Goal: Task Accomplishment & Management: Manage account settings

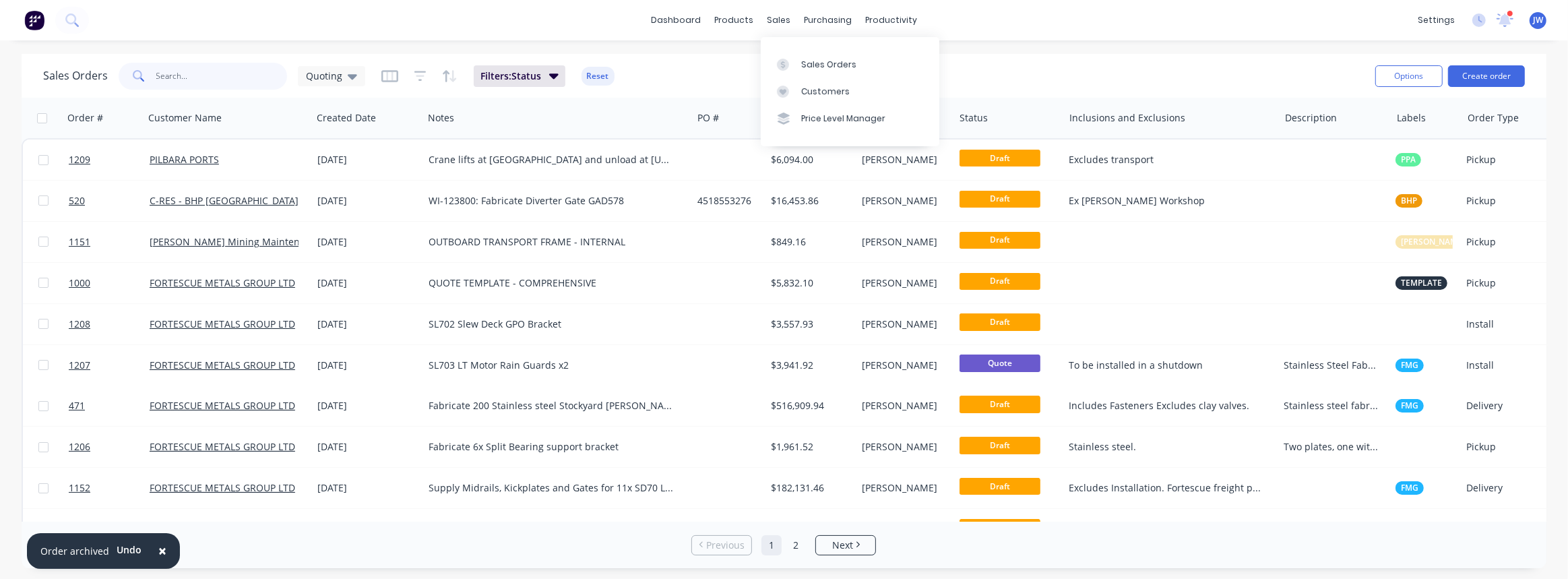
click at [279, 72] on input "text" at bounding box center [222, 76] width 131 height 27
type input "1137"
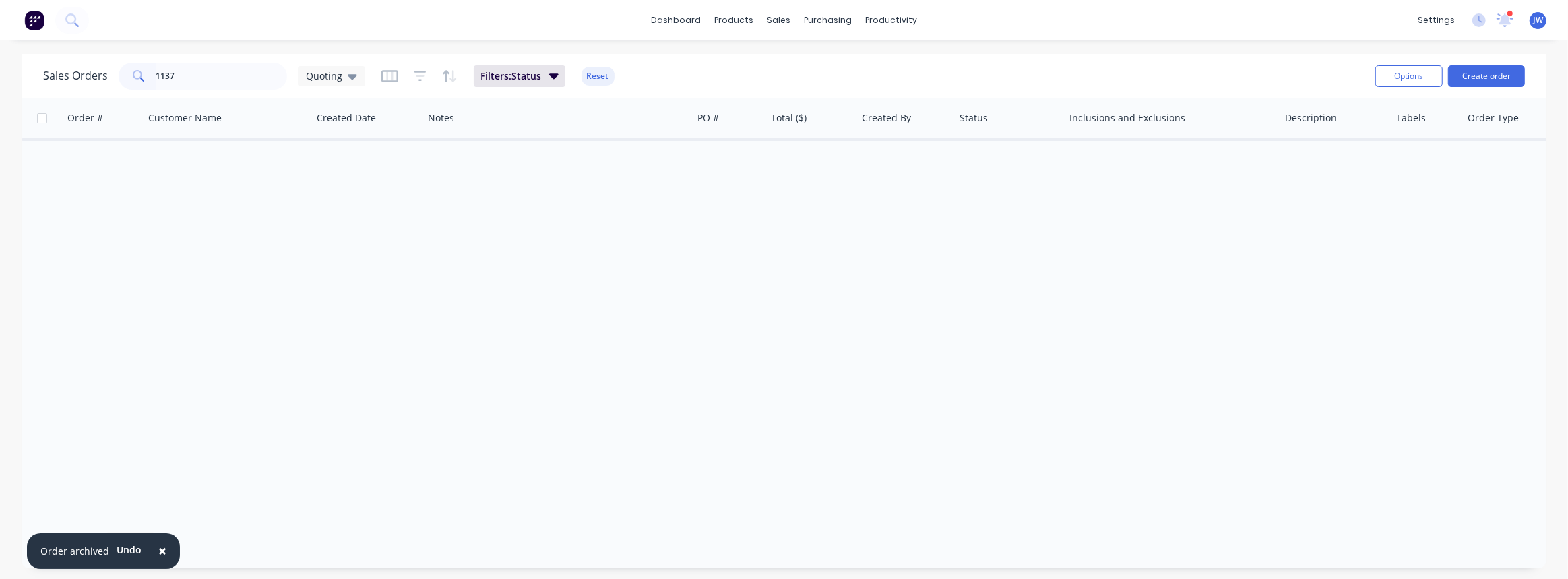
click at [159, 553] on span "×" at bounding box center [162, 551] width 8 height 19
click at [348, 76] on icon at bounding box center [352, 76] width 9 height 5
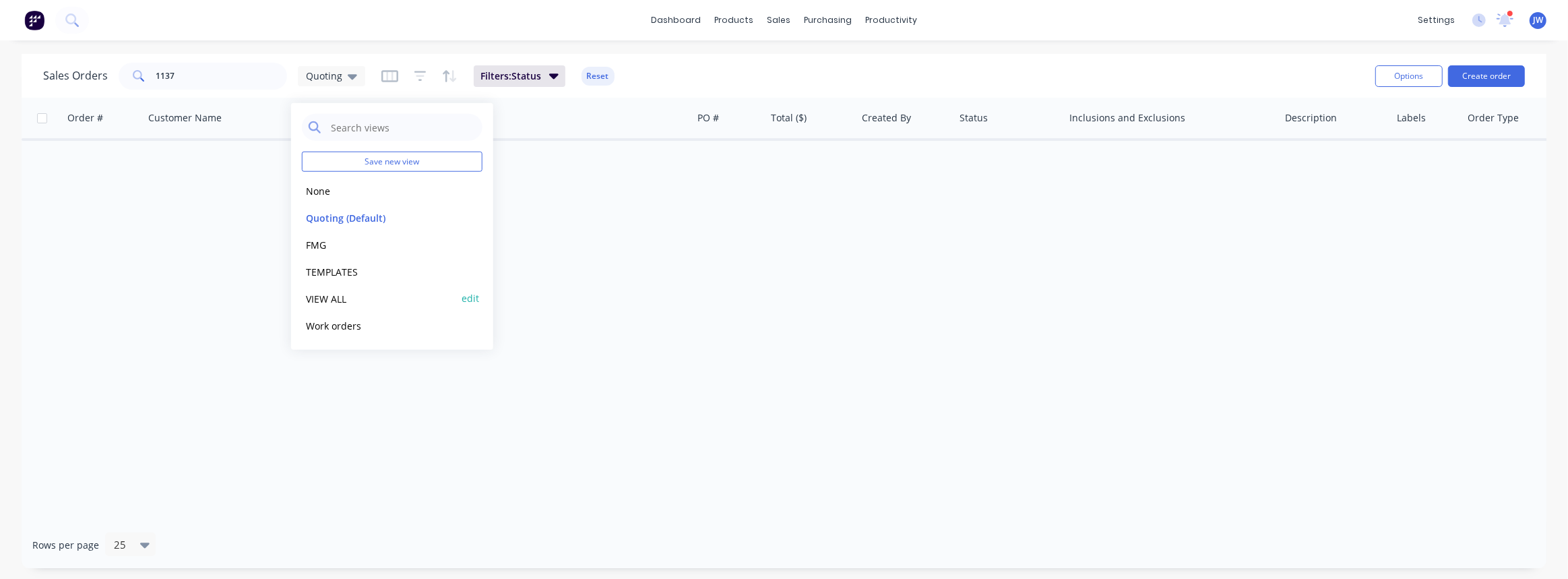
click at [334, 297] on button "VIEW ALL" at bounding box center [379, 298] width 154 height 15
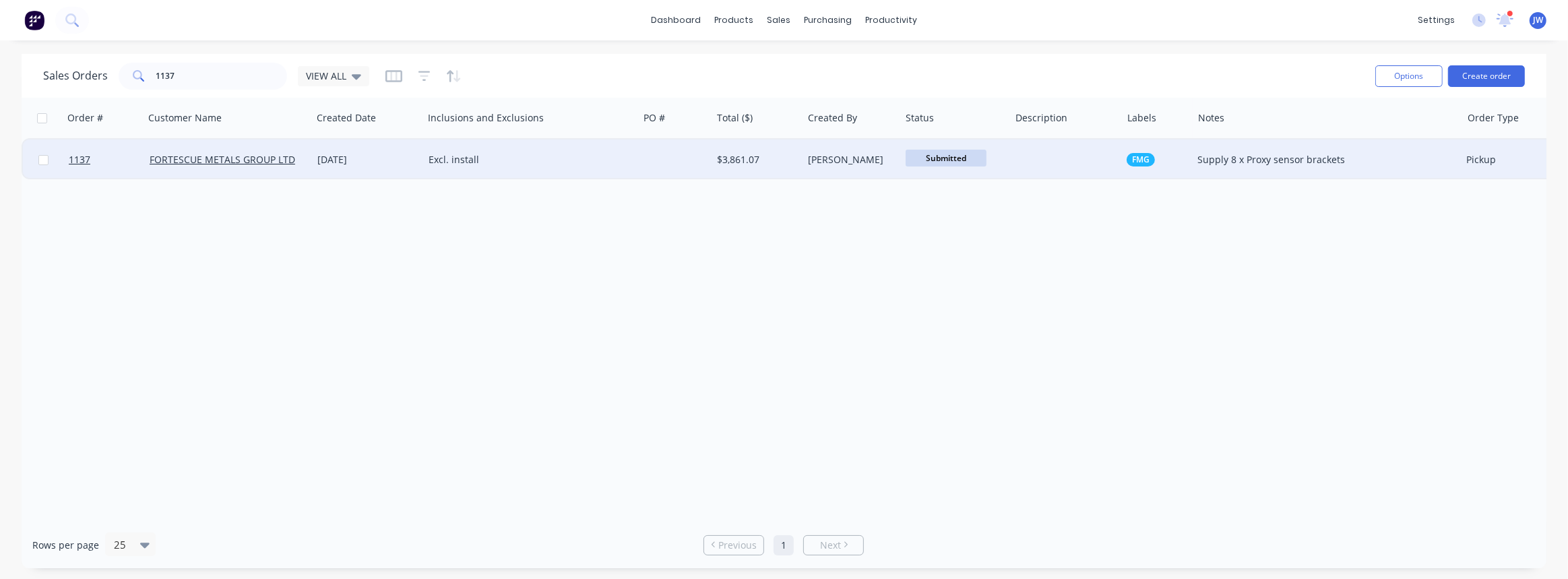
click at [592, 170] on div "Excl. install" at bounding box center [531, 159] width 215 height 40
click at [873, 174] on div "[PERSON_NAME]" at bounding box center [851, 159] width 98 height 40
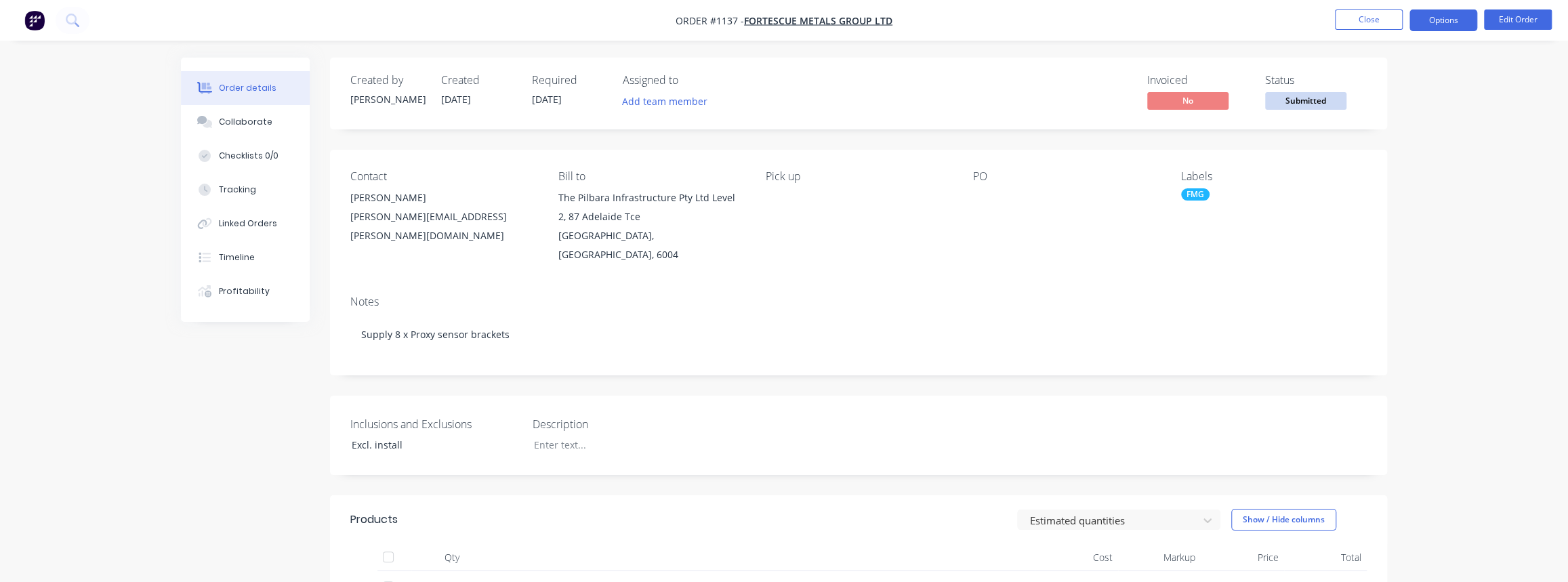
click at [1458, 26] on button "Options" at bounding box center [1443, 20] width 67 height 21
click at [1450, 20] on button "Options" at bounding box center [1443, 20] width 67 height 21
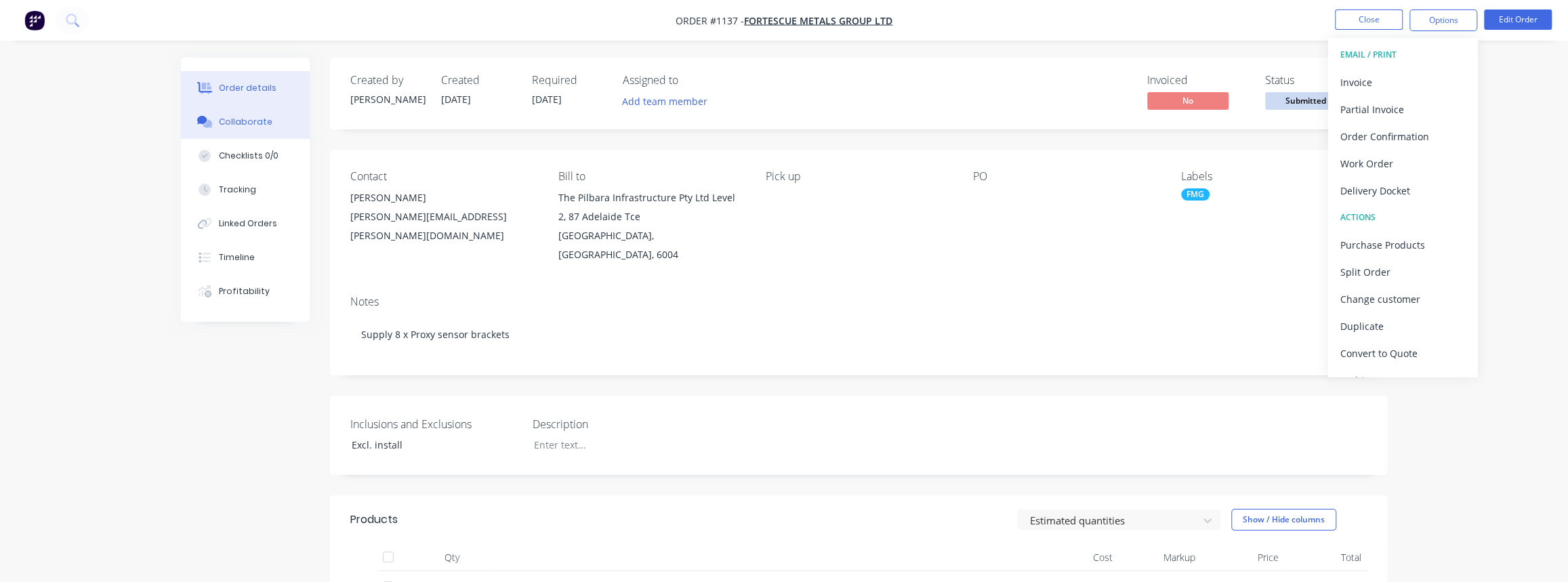
click at [226, 120] on div "Collaborate" at bounding box center [246, 122] width 54 height 12
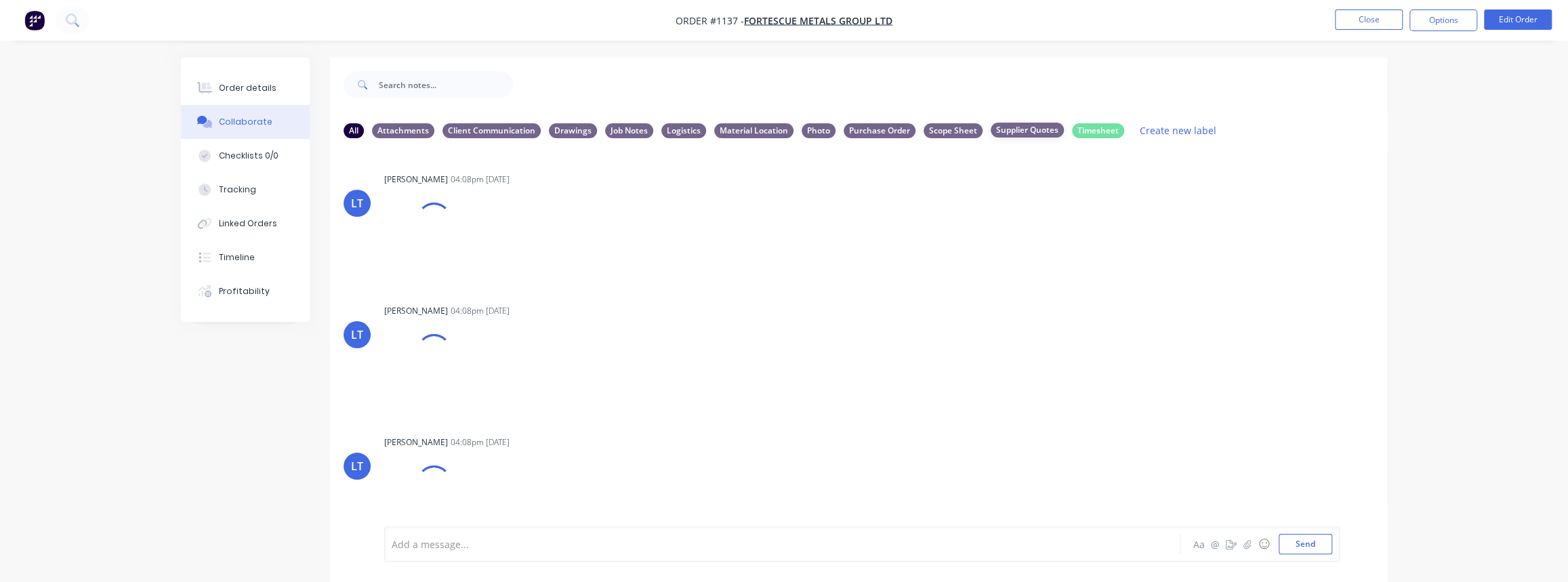
click at [1031, 132] on div "Supplier Quotes" at bounding box center [1026, 130] width 73 height 15
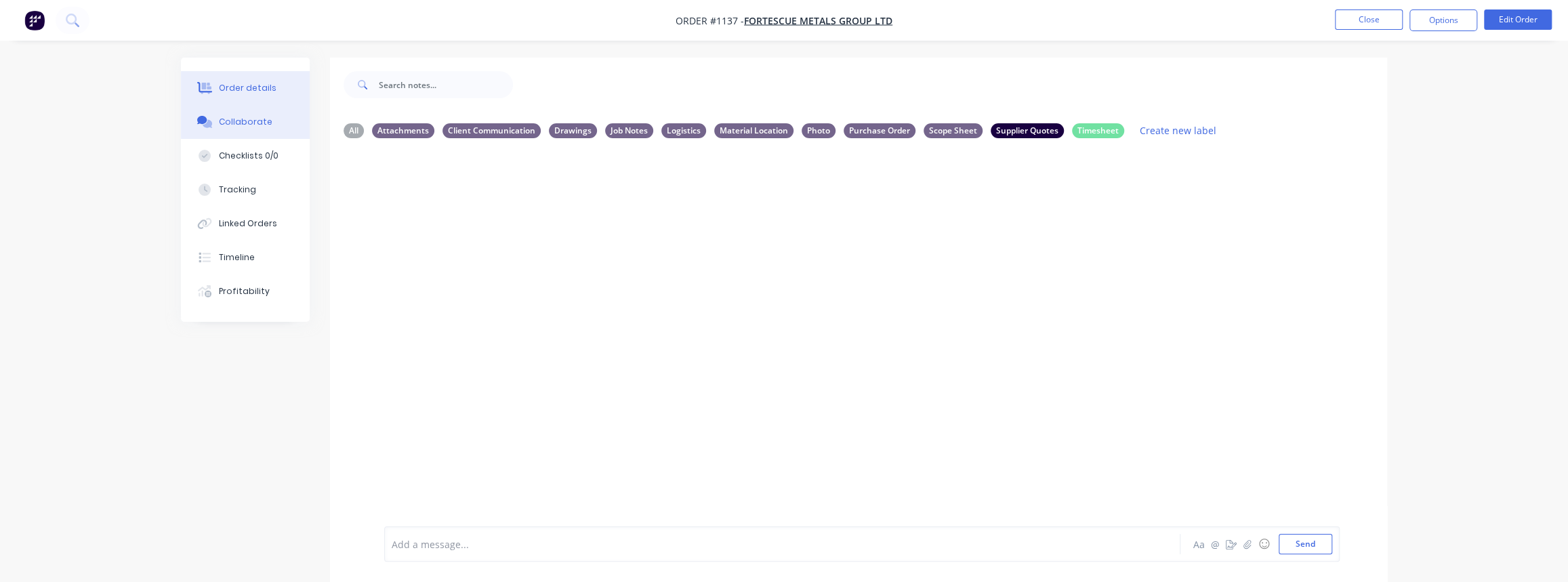
click at [237, 91] on div "Order details" at bounding box center [248, 88] width 57 height 12
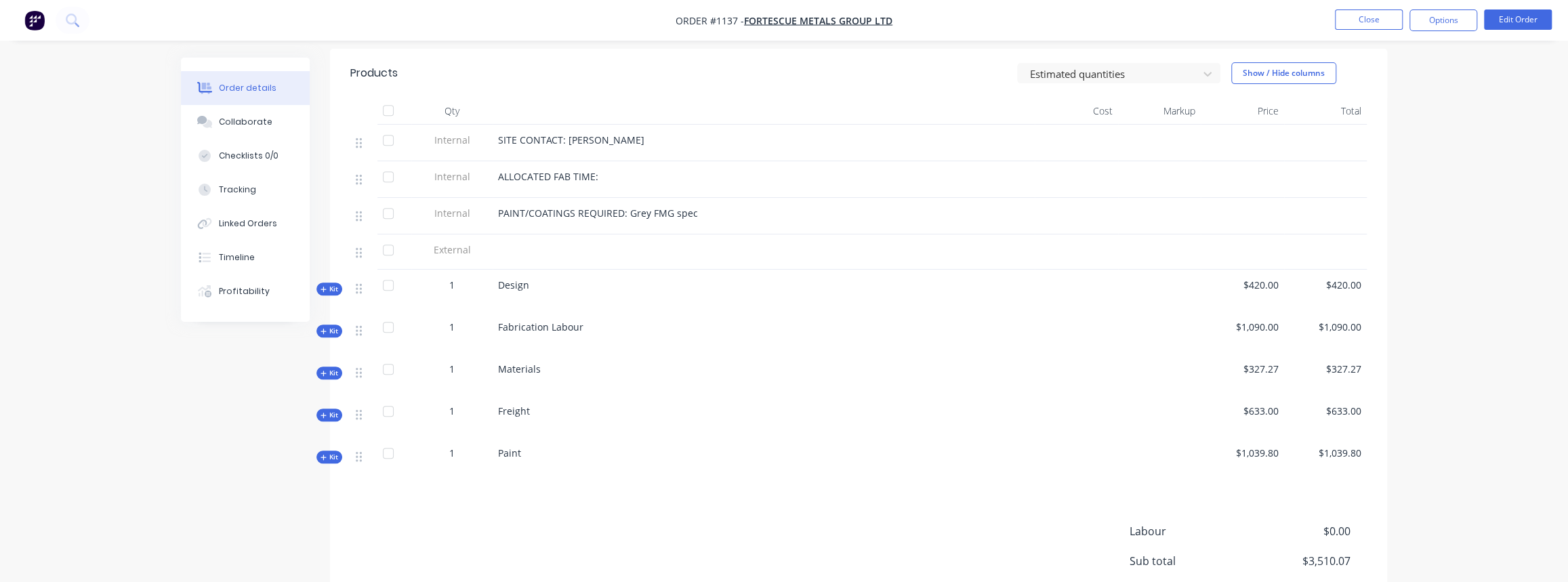
scroll to position [370, 0]
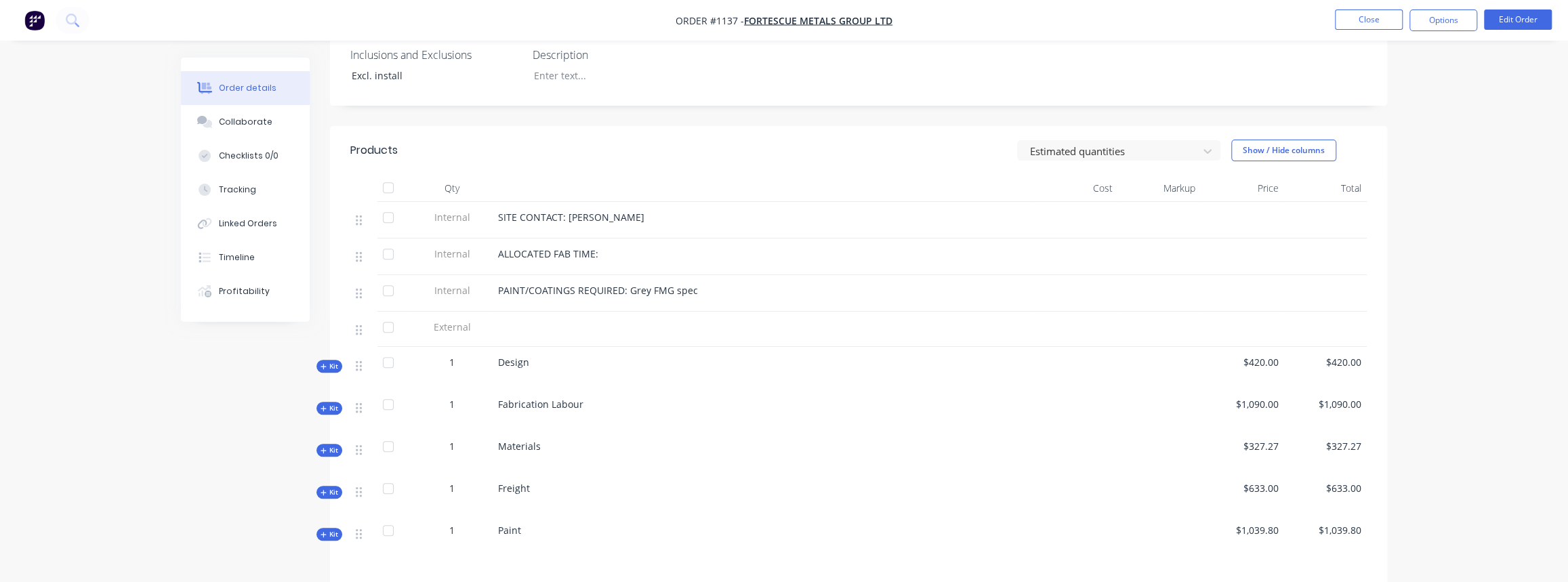
click at [331, 446] on span "Kit" at bounding box center [329, 450] width 18 height 10
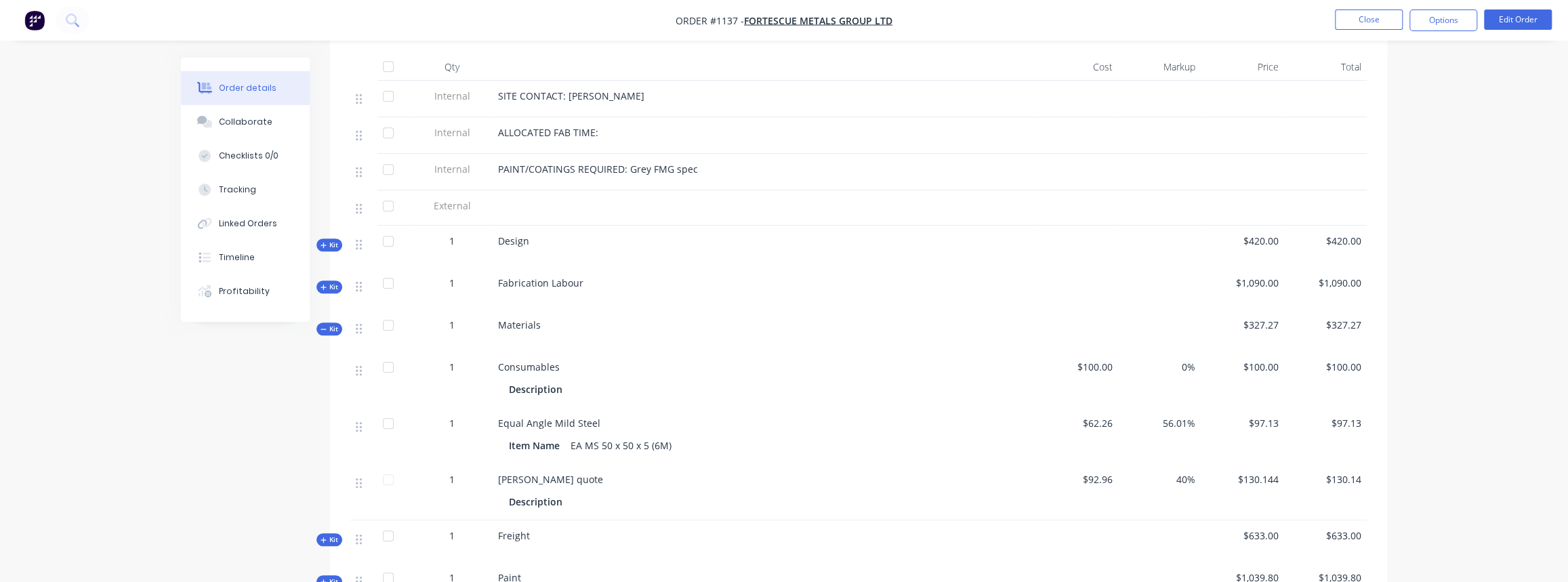
scroll to position [493, 0]
click at [220, 102] on button "Order details" at bounding box center [245, 88] width 129 height 34
click at [225, 116] on div "Collaborate" at bounding box center [246, 122] width 54 height 12
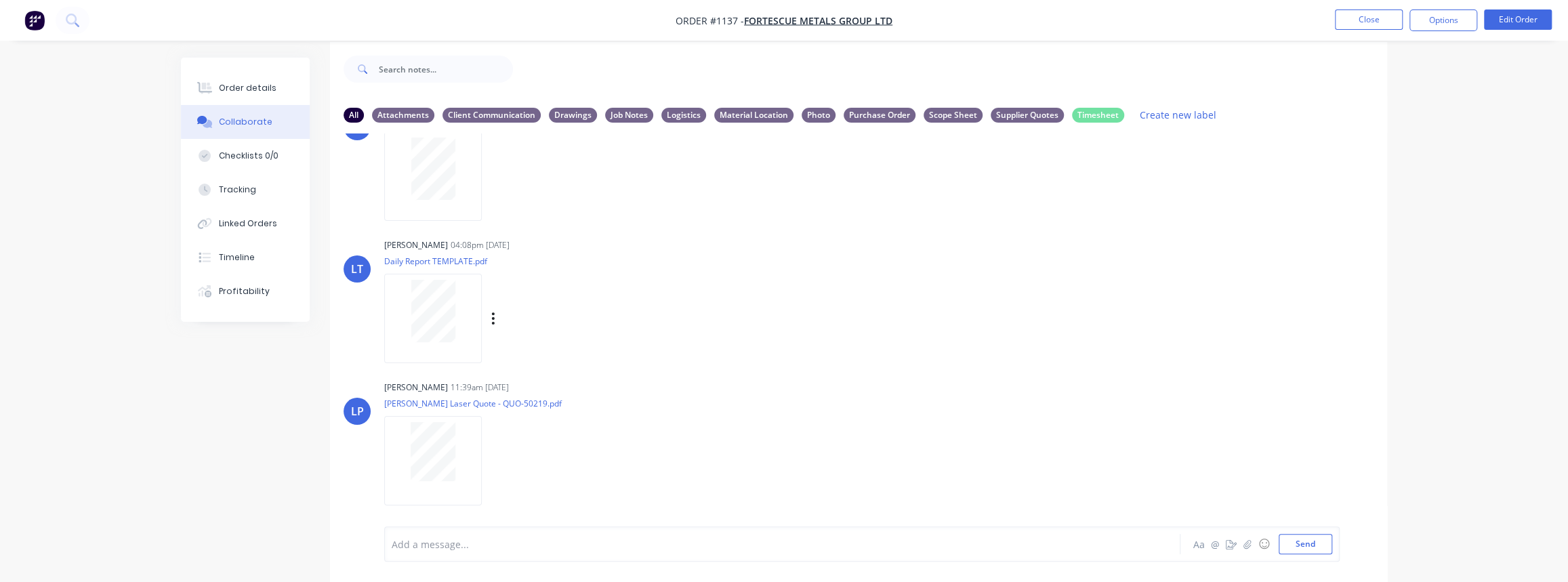
scroll to position [21, 0]
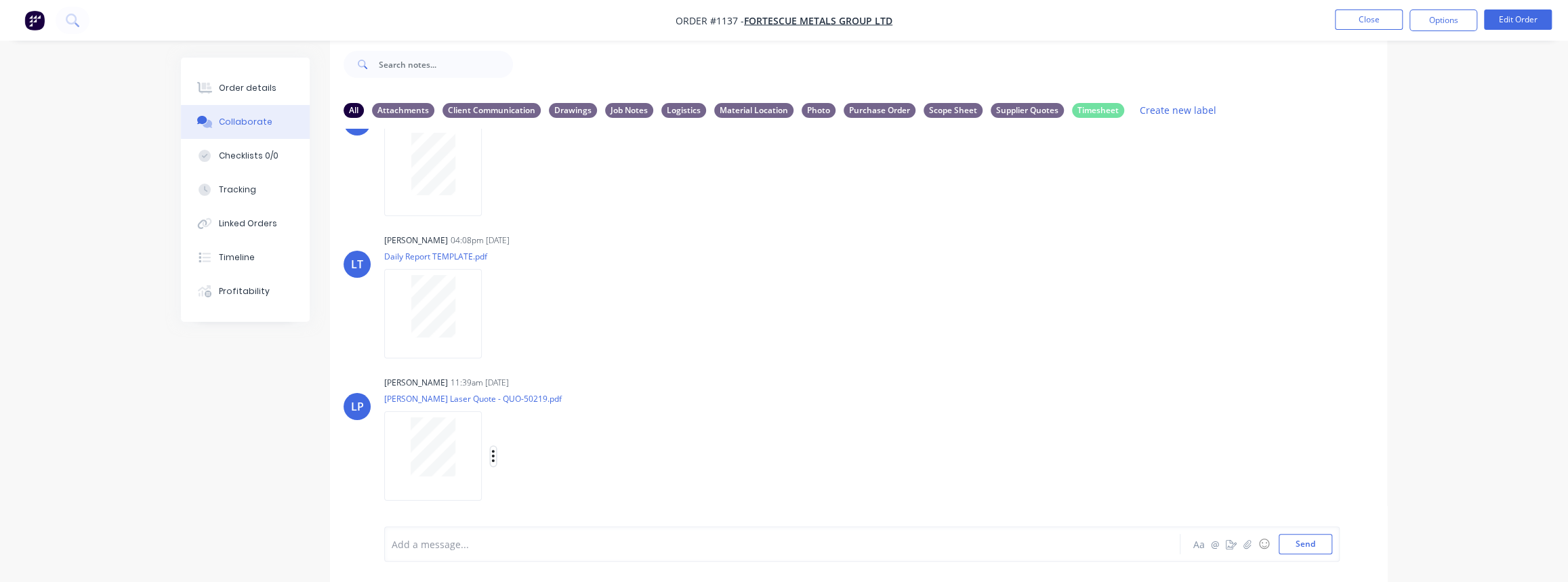
click at [494, 453] on button "button" at bounding box center [493, 457] width 5 height 20
click at [590, 426] on button "Labels" at bounding box center [582, 428] width 153 height 31
click at [700, 482] on button "Create new label" at bounding box center [691, 487] width 180 height 21
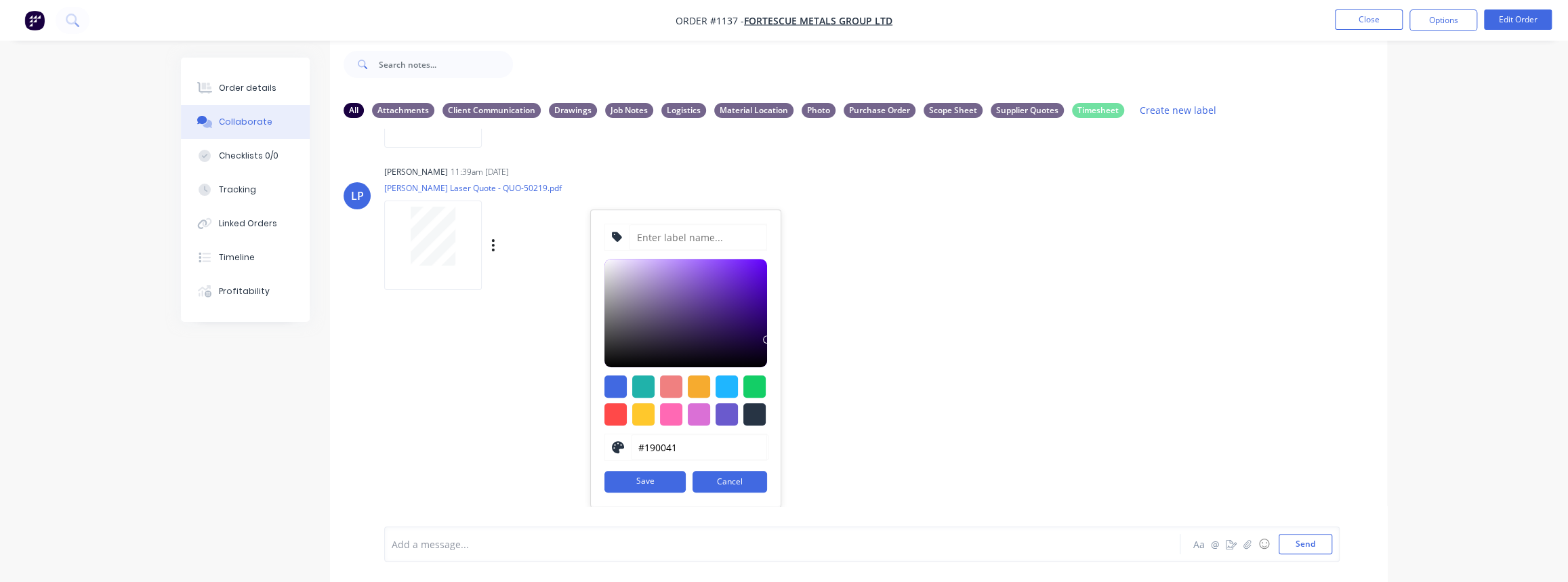
click at [807, 265] on div "LT [PERSON_NAME] 04:08pm [DATE] Paint Coating Inspection Report.pdf Labels Down…" at bounding box center [858, 317] width 1057 height 377
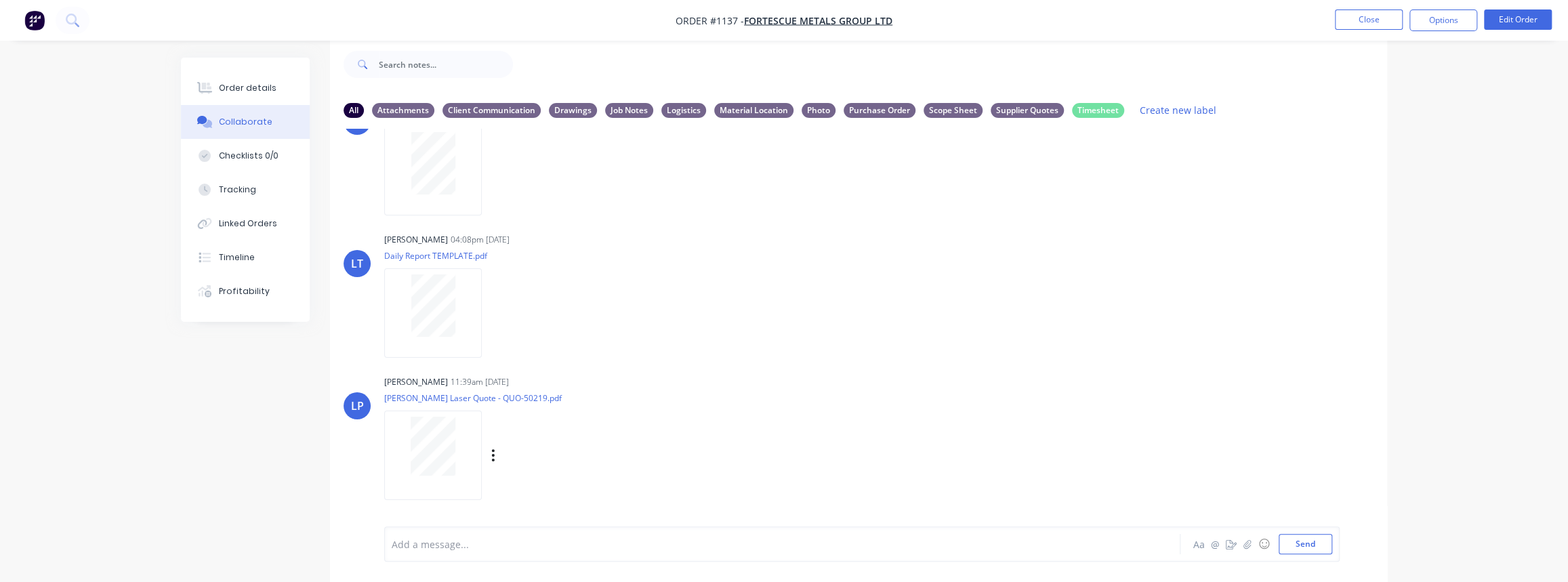
scroll to position [346, 0]
click at [0, 0] on icon "button" at bounding box center [0, 0] width 0 height 0
click at [0, 0] on button "Labels" at bounding box center [0, 0] width 0 height 0
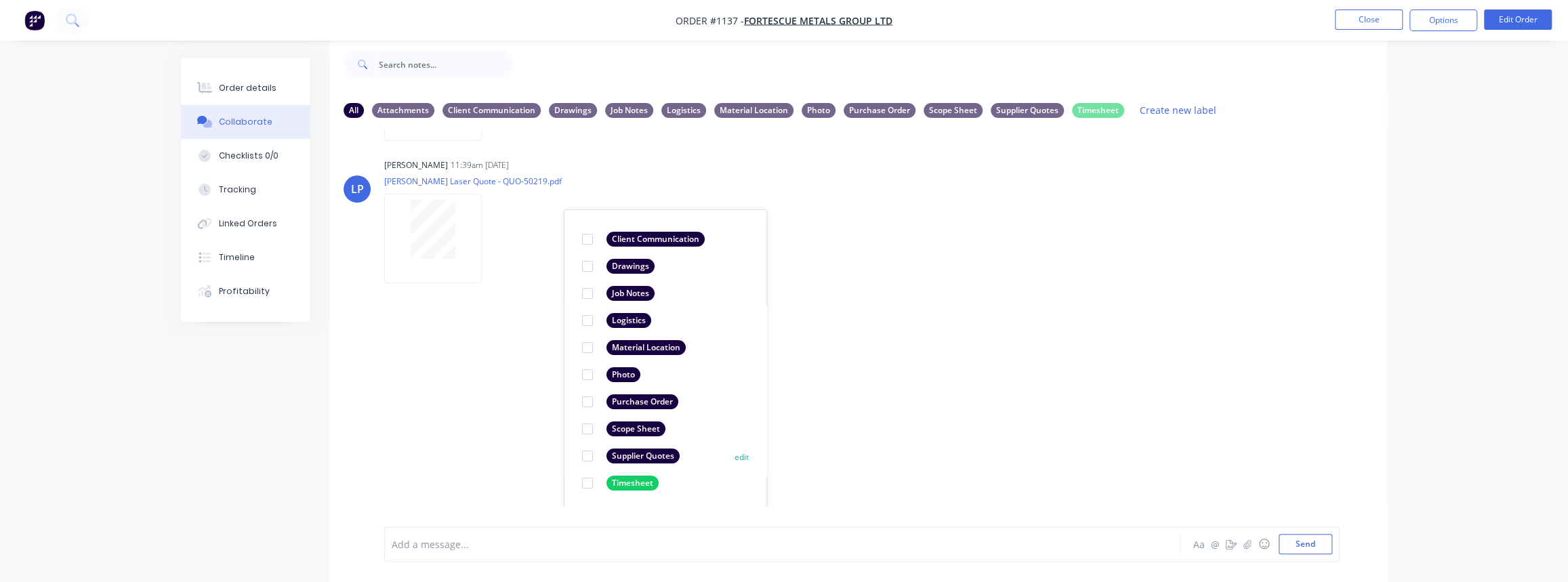
click at [615, 455] on div "Supplier Quotes" at bounding box center [642, 455] width 73 height 15
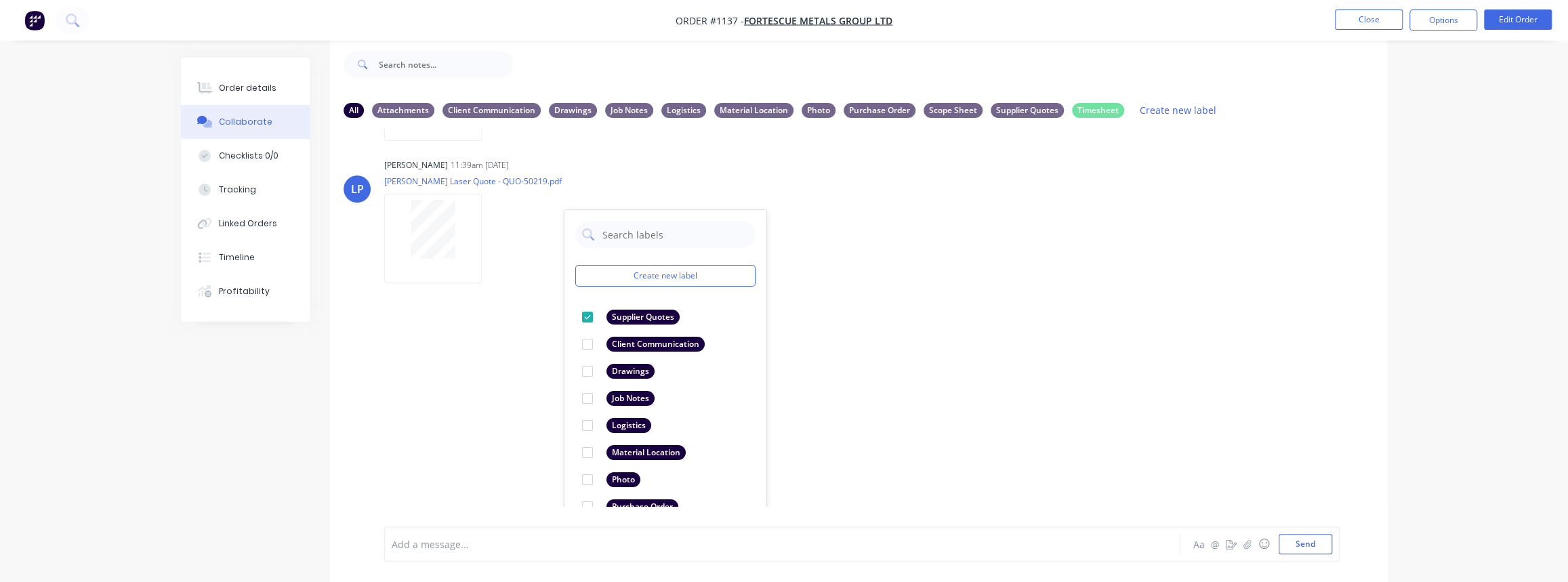
click at [492, 414] on div "LT [PERSON_NAME] 04:08pm [DATE] Paint Coating Inspection Report.pdf Labels Down…" at bounding box center [858, 317] width 1057 height 377
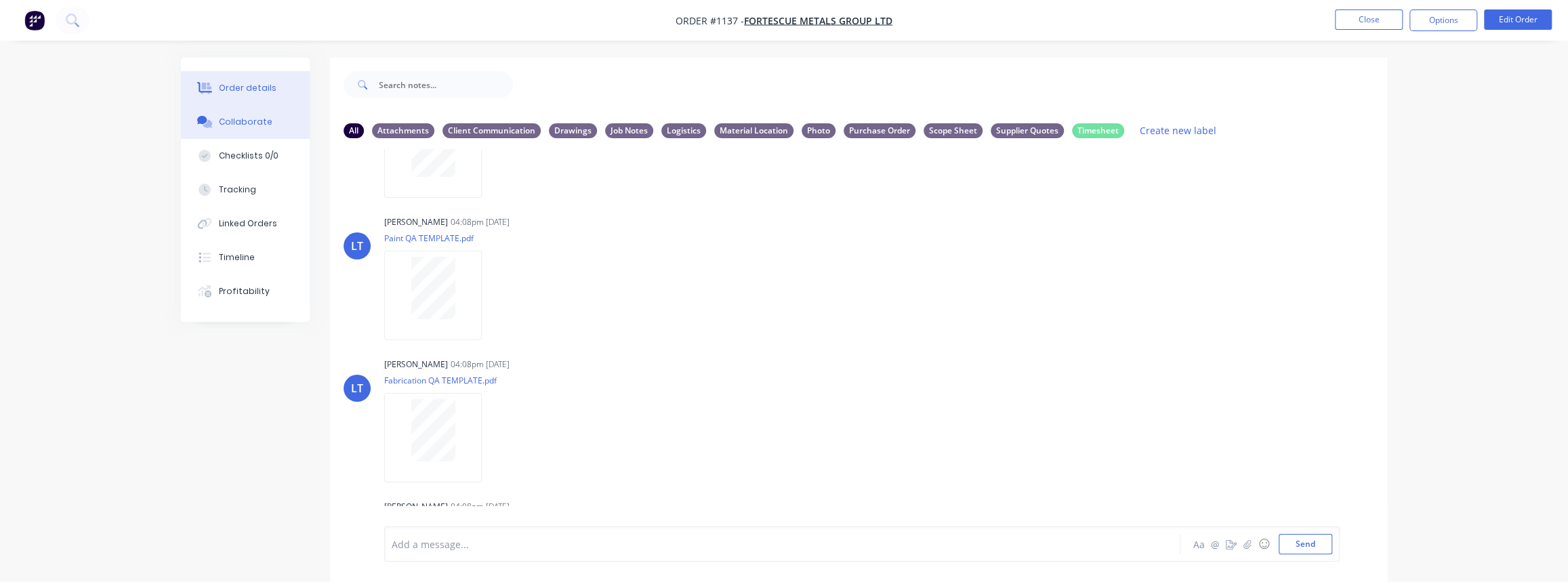
click at [242, 84] on div "Order details" at bounding box center [248, 88] width 57 height 12
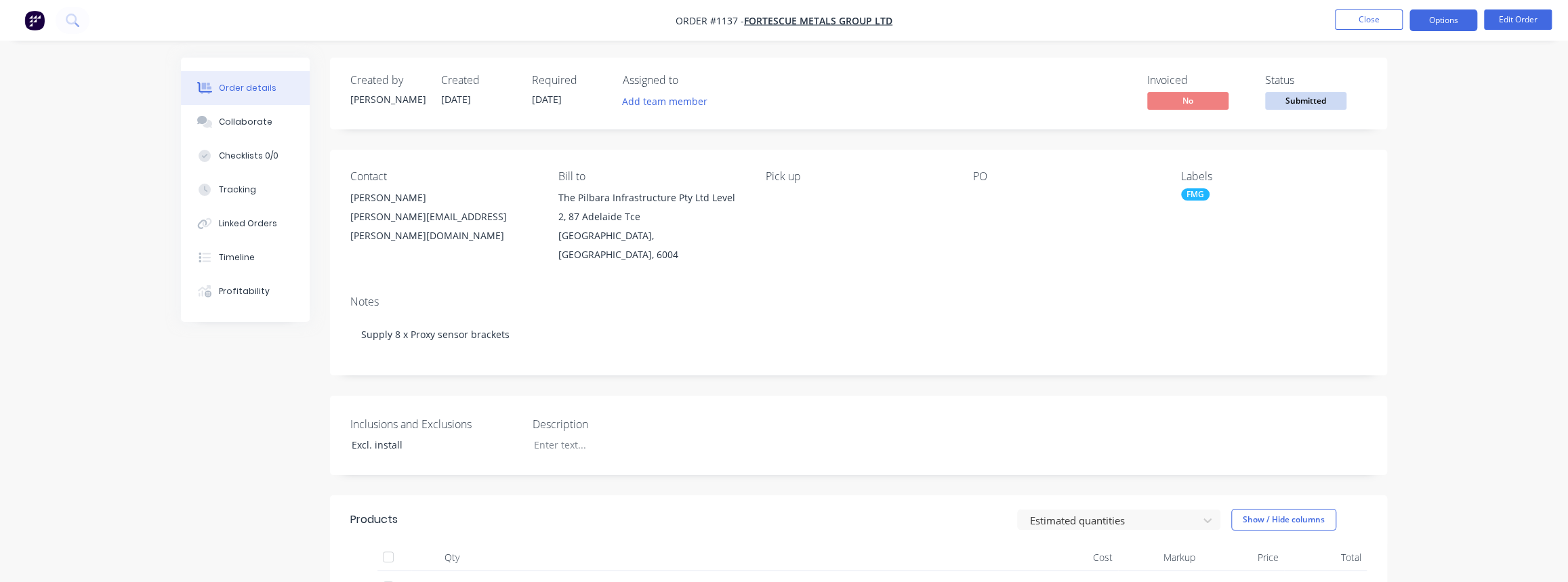
click at [1446, 25] on button "Options" at bounding box center [1443, 20] width 67 height 21
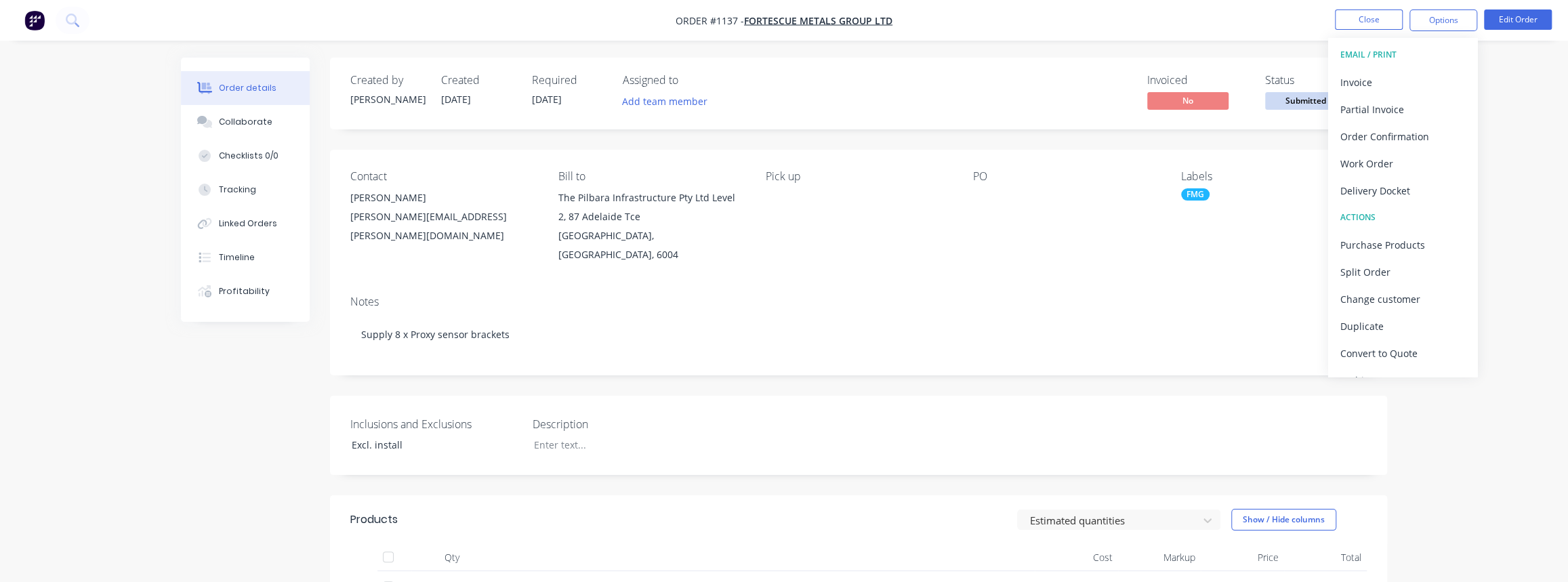
click at [1289, 103] on span "Submitted" at bounding box center [1305, 100] width 81 height 17
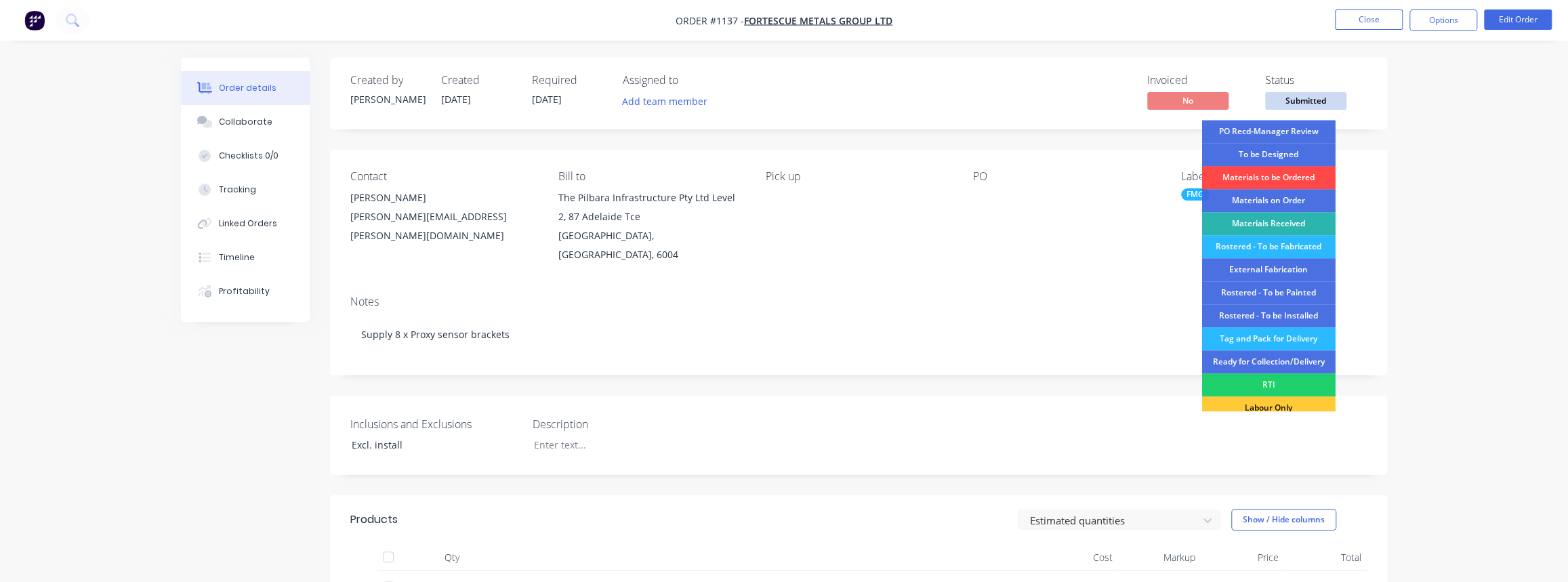
click at [1271, 179] on div "Materials to be Ordered" at bounding box center [1268, 178] width 133 height 23
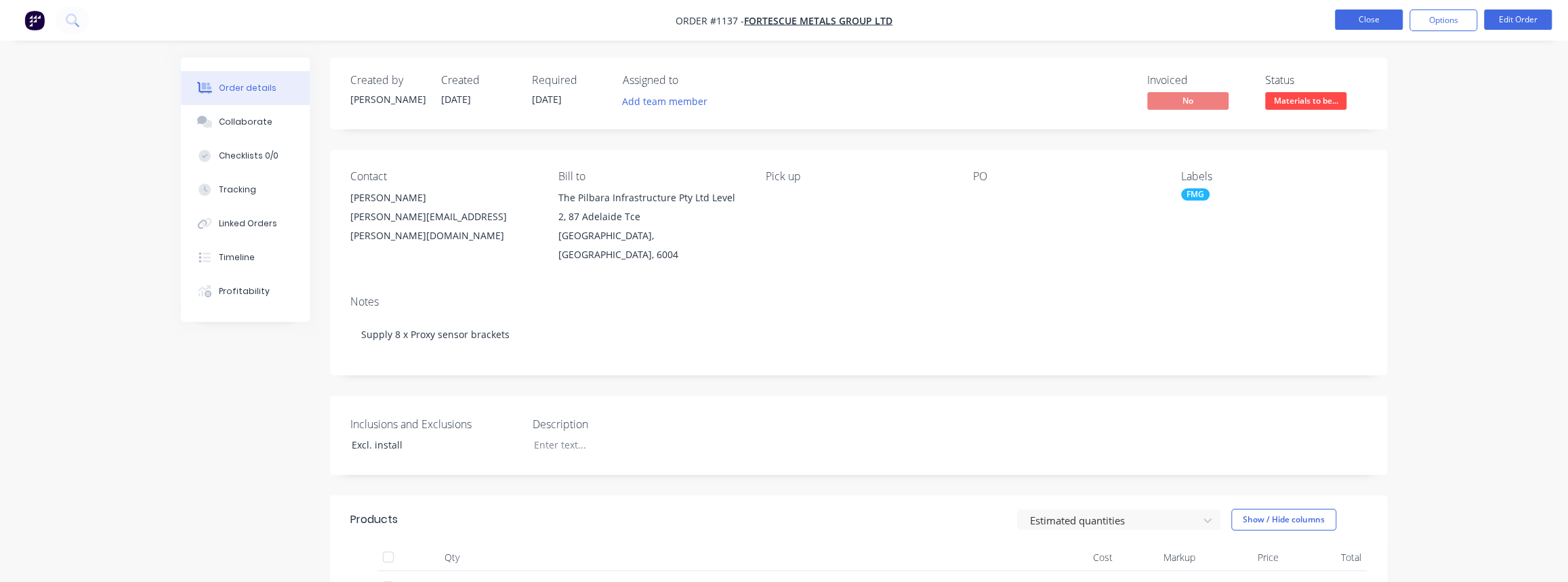
click at [1383, 15] on button "Close" at bounding box center [1369, 19] width 67 height 21
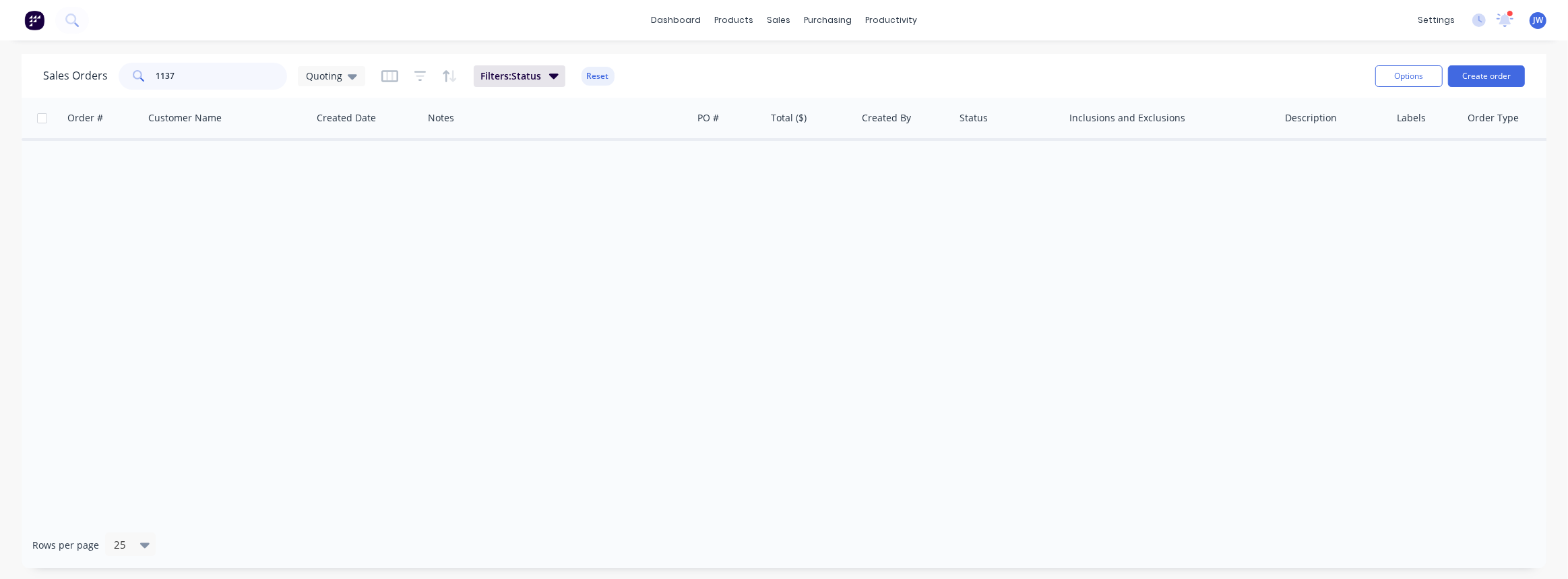
drag, startPoint x: 220, startPoint y: 78, endPoint x: -50, endPoint y: 53, distance: 271.2
click at [0, 53] on html "dashboard products sales purchasing productivity dashboard products Product Cat…" at bounding box center [784, 289] width 1568 height 579
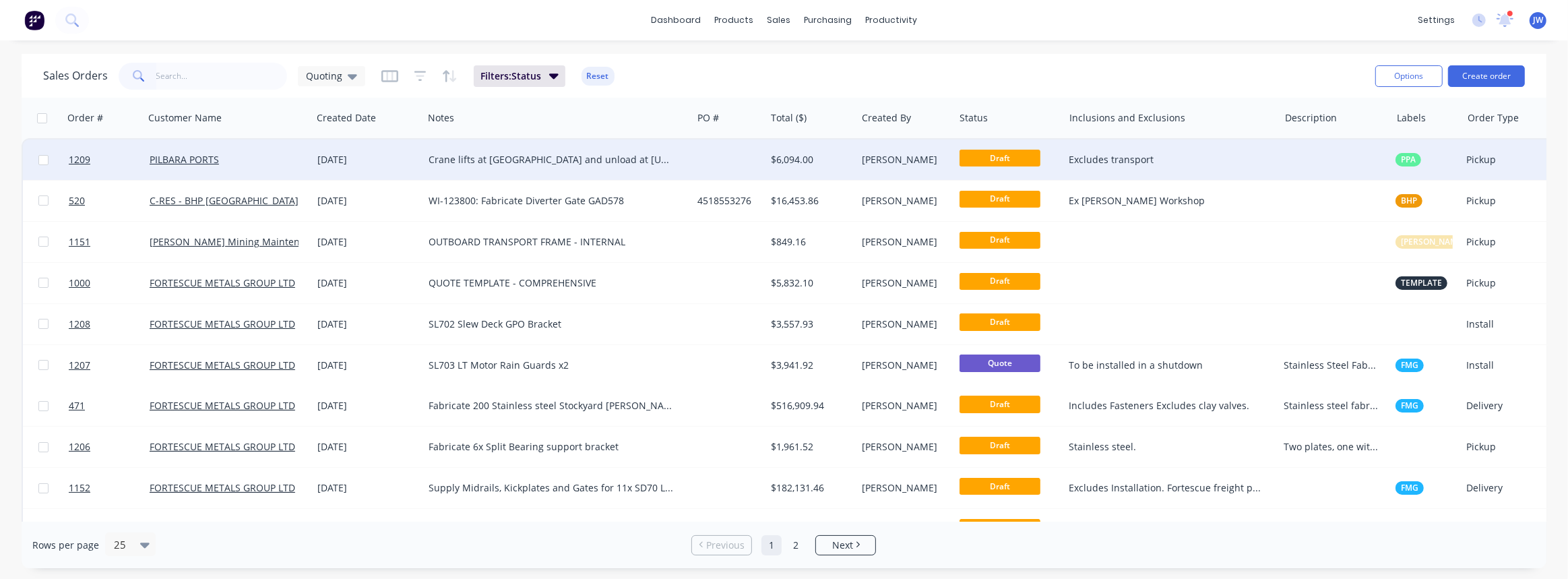
click at [717, 166] on div at bounding box center [729, 159] width 73 height 40
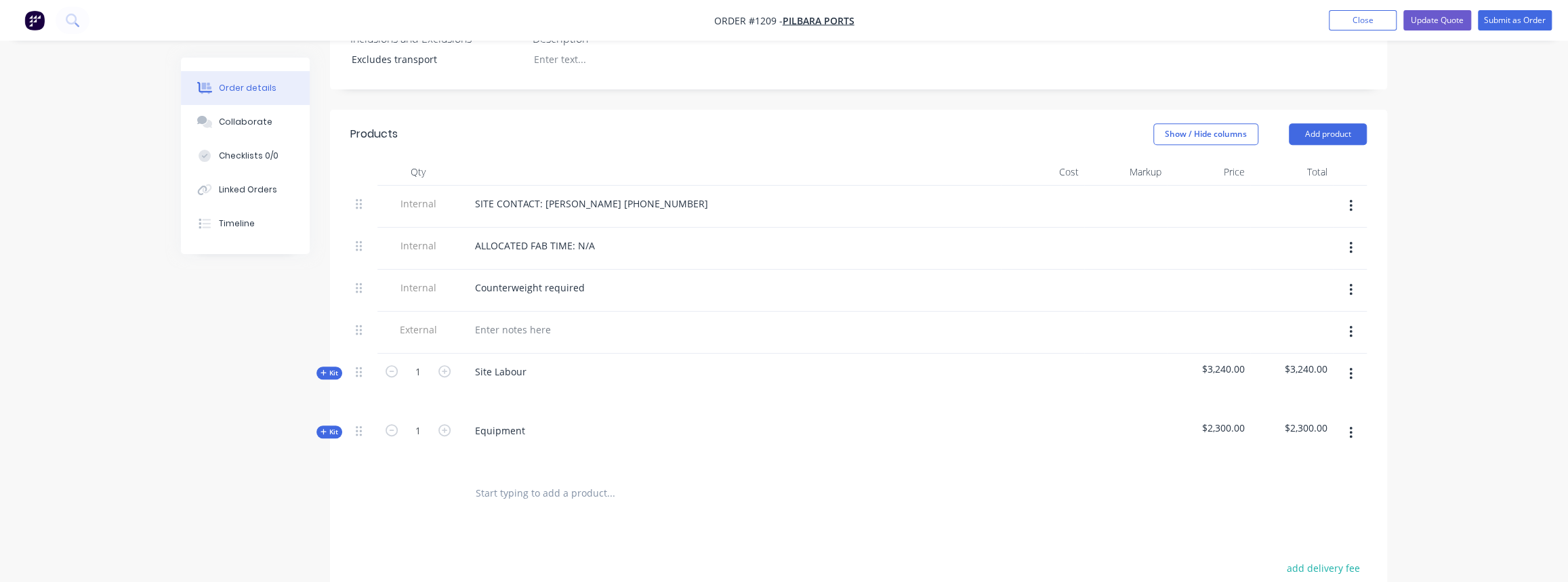
scroll to position [431, 0]
click at [1421, 20] on button "Update Quote" at bounding box center [1437, 20] width 67 height 21
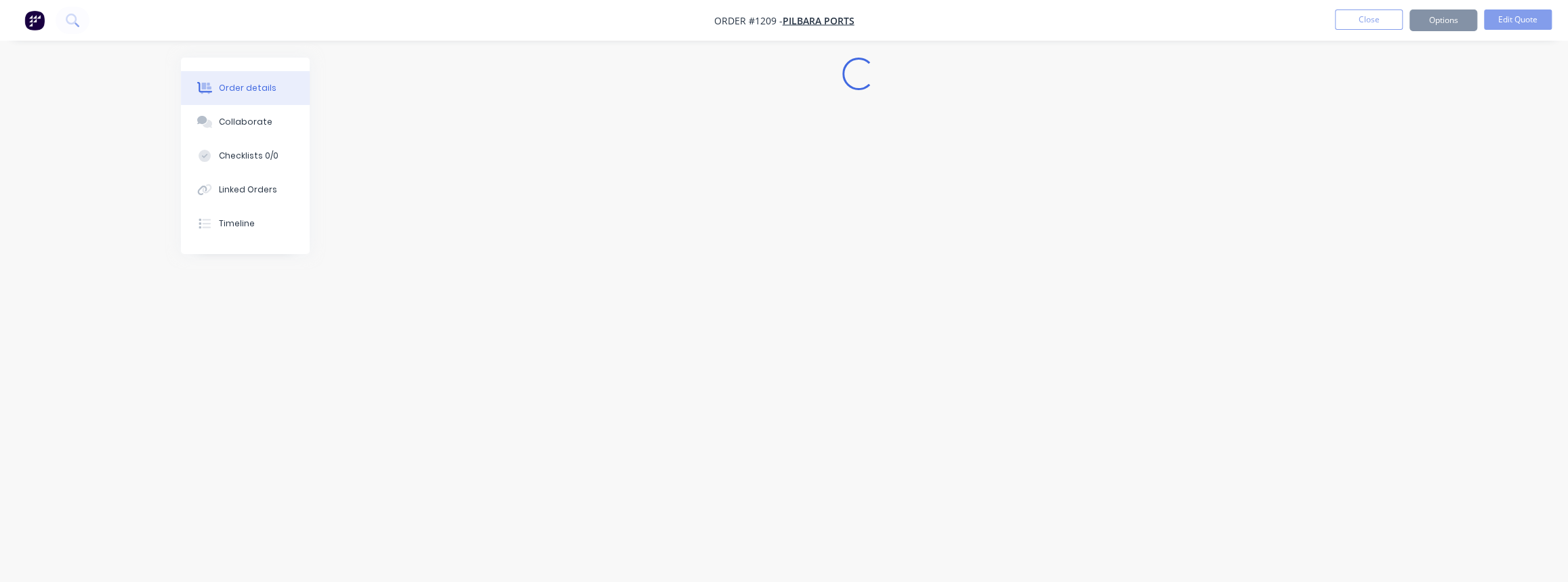
scroll to position [0, 0]
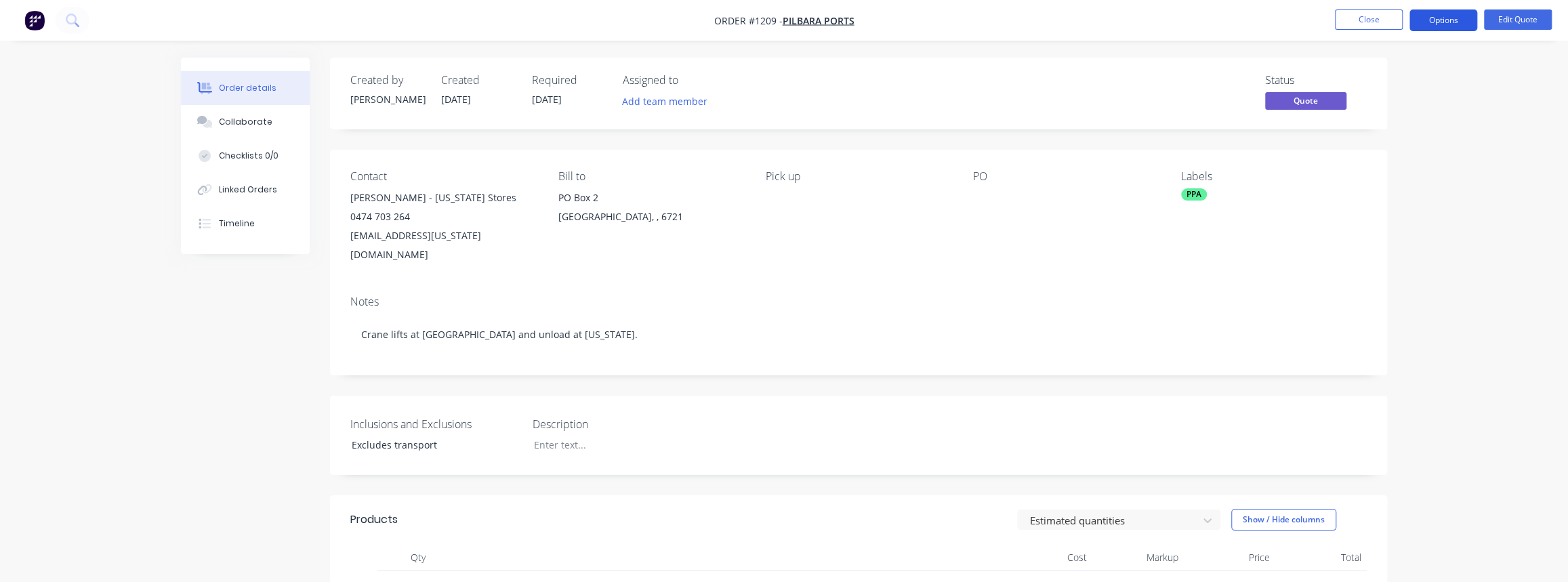
click at [1425, 28] on button "Options" at bounding box center [1443, 20] width 67 height 21
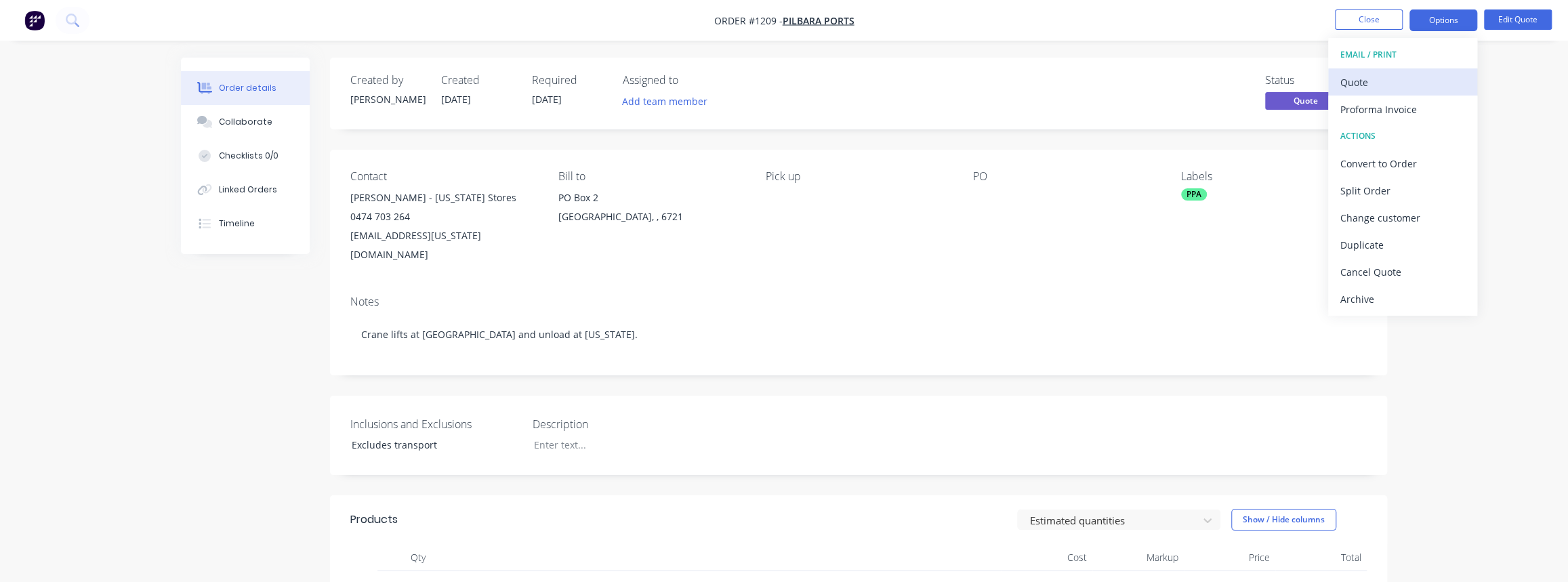
click at [1387, 78] on div "Quote" at bounding box center [1402, 83] width 125 height 20
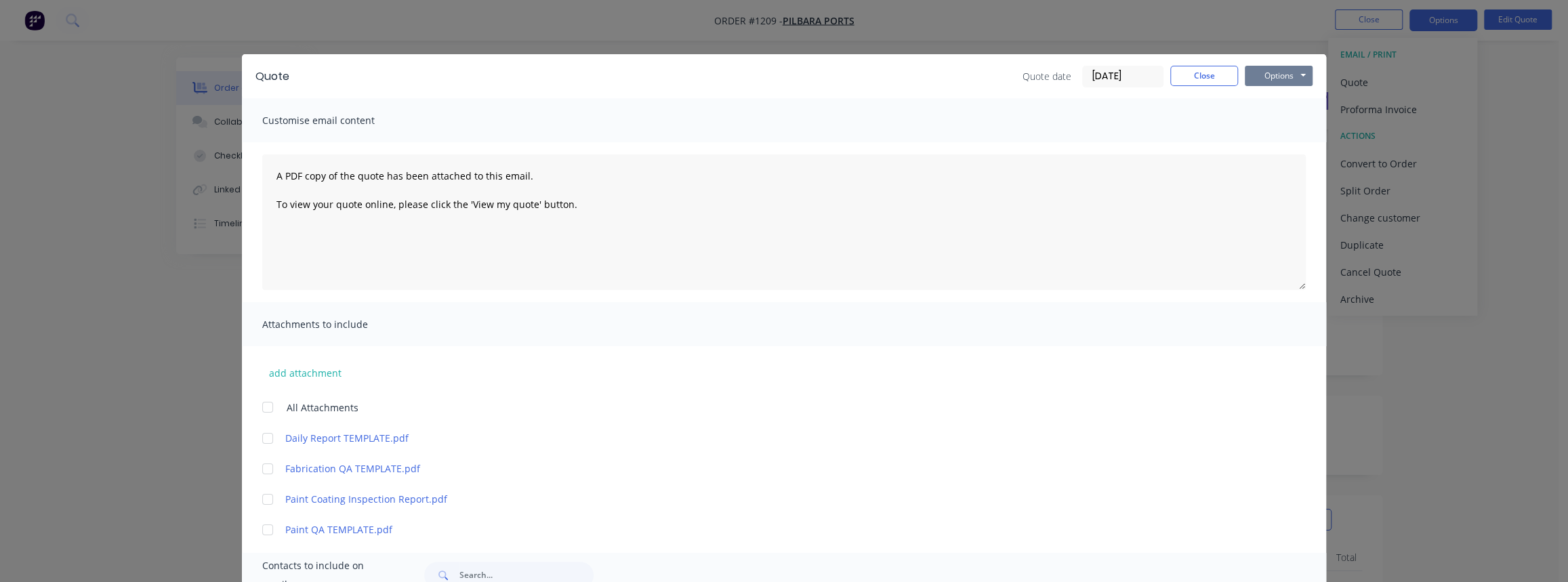
click at [1269, 78] on button "Options" at bounding box center [1278, 76] width 67 height 21
click at [1271, 114] on button "Print" at bounding box center [1288, 122] width 87 height 22
click at [1287, 73] on button "Options" at bounding box center [1278, 76] width 67 height 21
drag, startPoint x: 1203, startPoint y: 67, endPoint x: 1302, endPoint y: 59, distance: 99.3
click at [1206, 67] on button "Close" at bounding box center [1204, 76] width 67 height 21
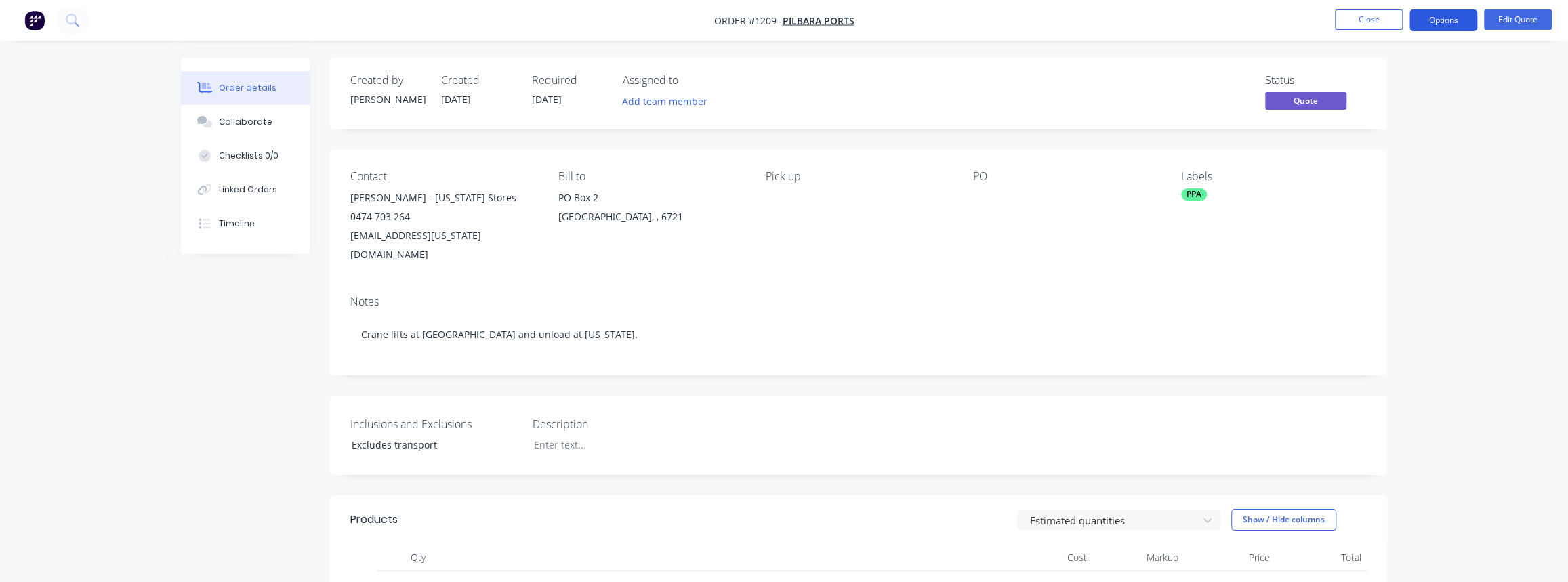
click at [1419, 17] on button "Options" at bounding box center [1443, 20] width 67 height 21
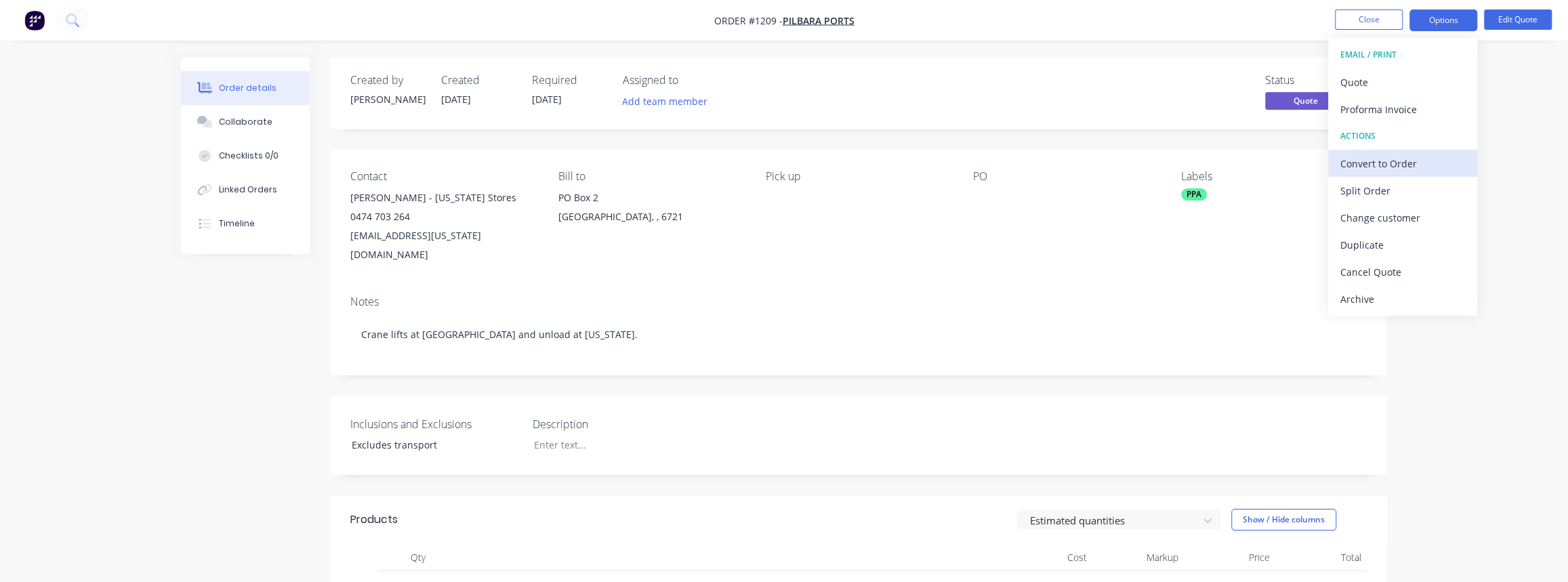
click at [1390, 169] on div "Convert to Order" at bounding box center [1402, 164] width 125 height 20
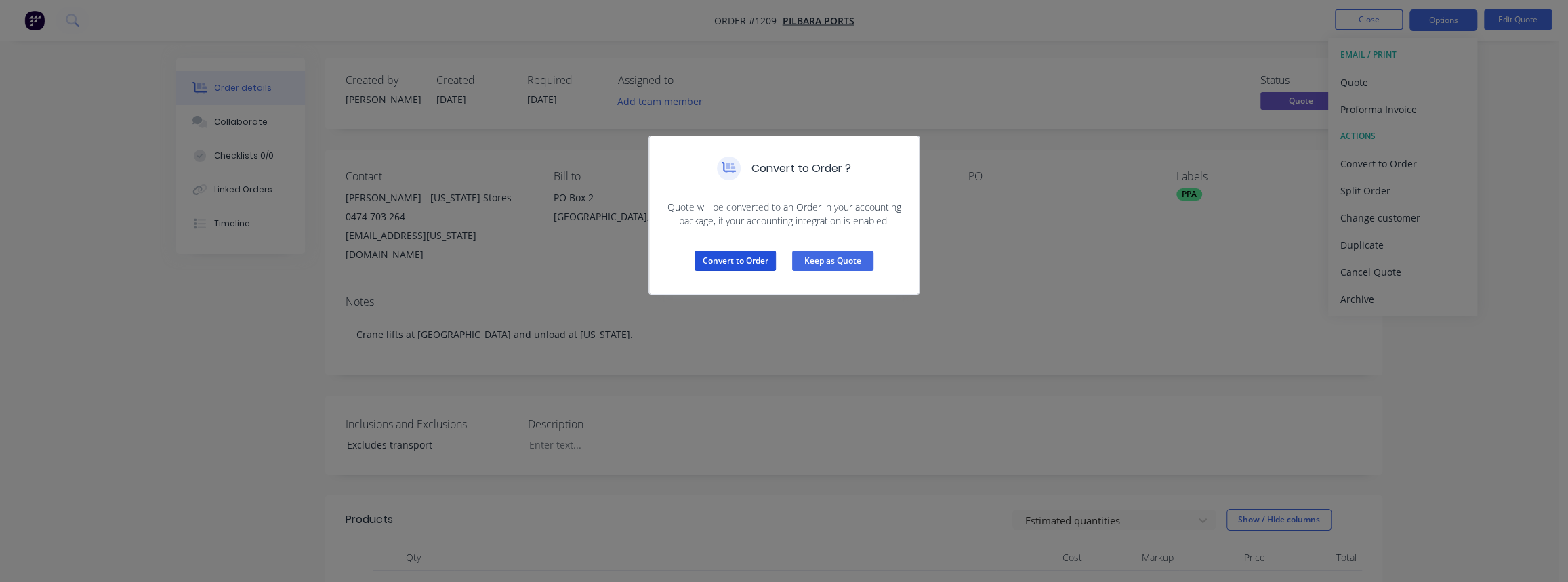
drag, startPoint x: 733, startPoint y: 257, endPoint x: 801, endPoint y: 268, distance: 68.9
click at [733, 257] on button "Convert to Order" at bounding box center [735, 261] width 81 height 21
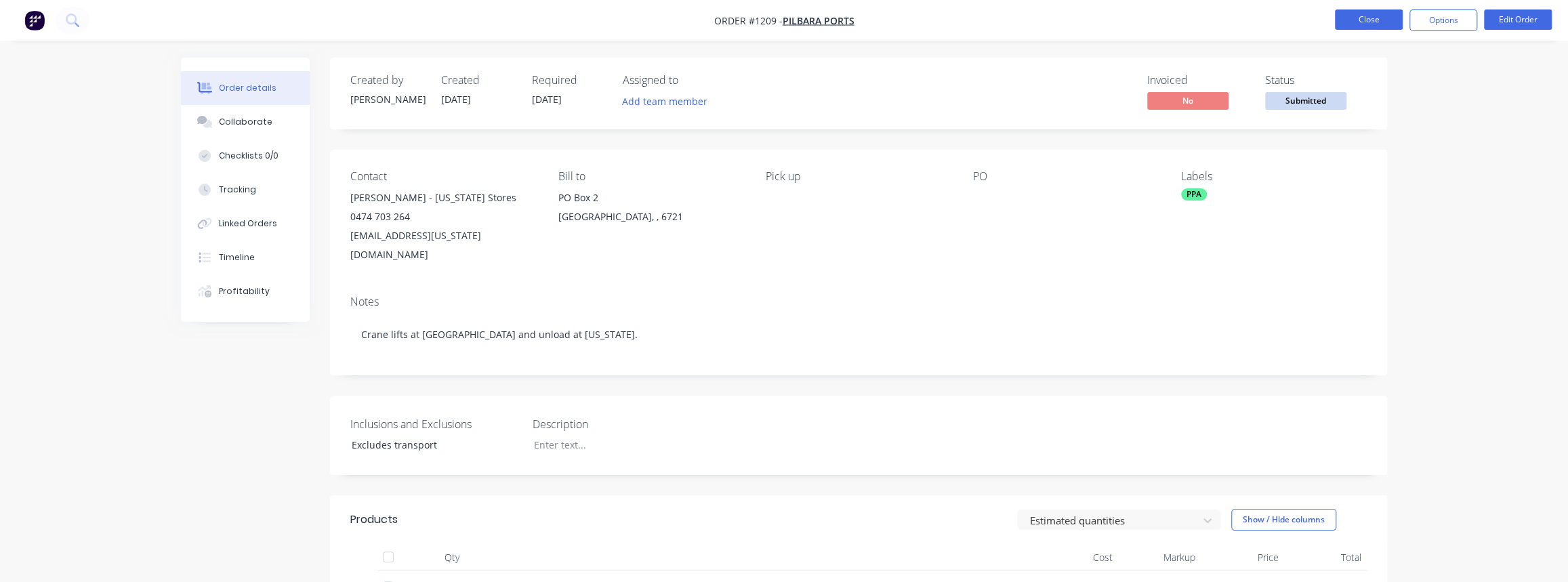
click at [1382, 15] on button "Close" at bounding box center [1369, 19] width 67 height 21
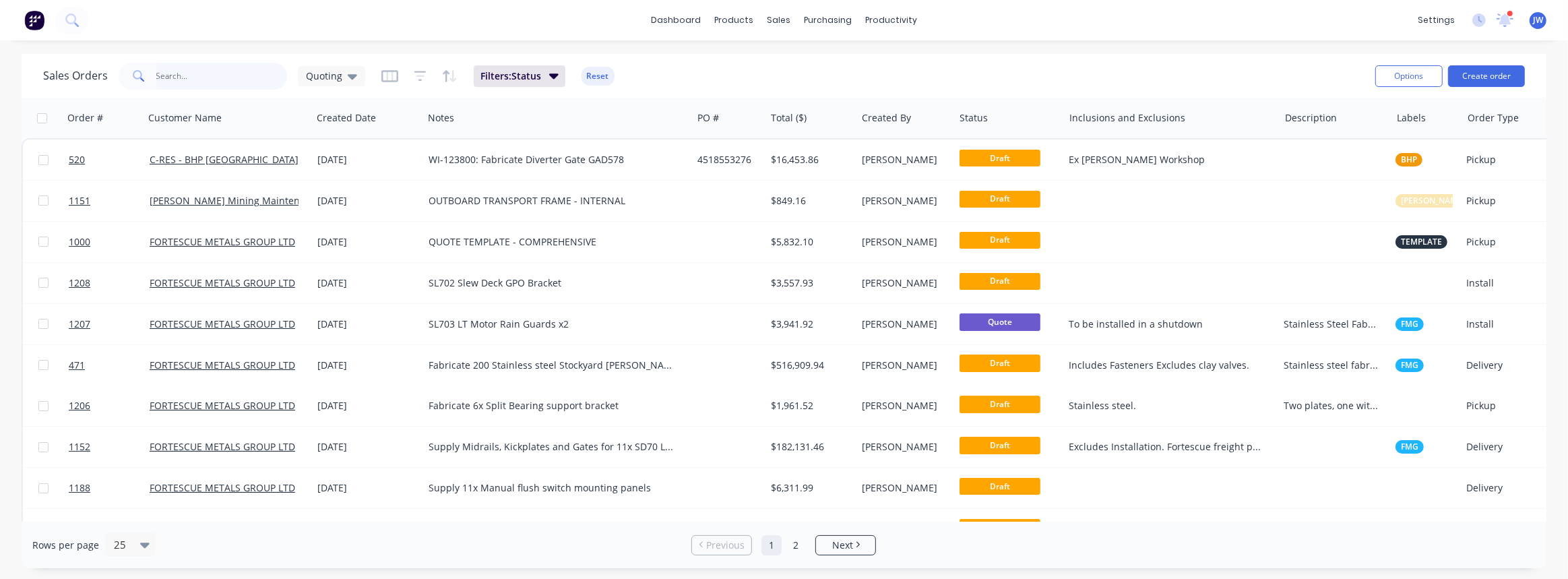
click at [263, 80] on input "text" at bounding box center [222, 76] width 131 height 27
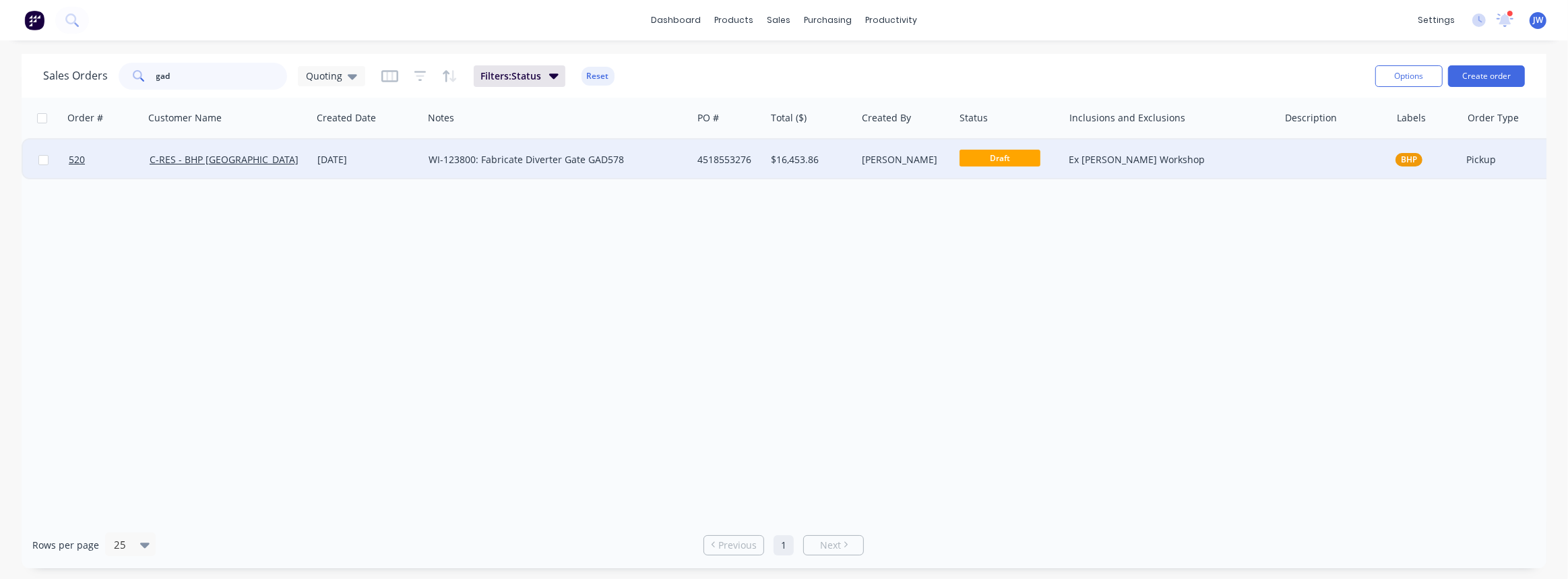
type input "gad"
click at [646, 166] on div "WI-123800: Fabricate Diverter Gate GAD578" at bounding box center [551, 160] width 245 height 14
click at [713, 163] on div "4518553276" at bounding box center [727, 160] width 59 height 14
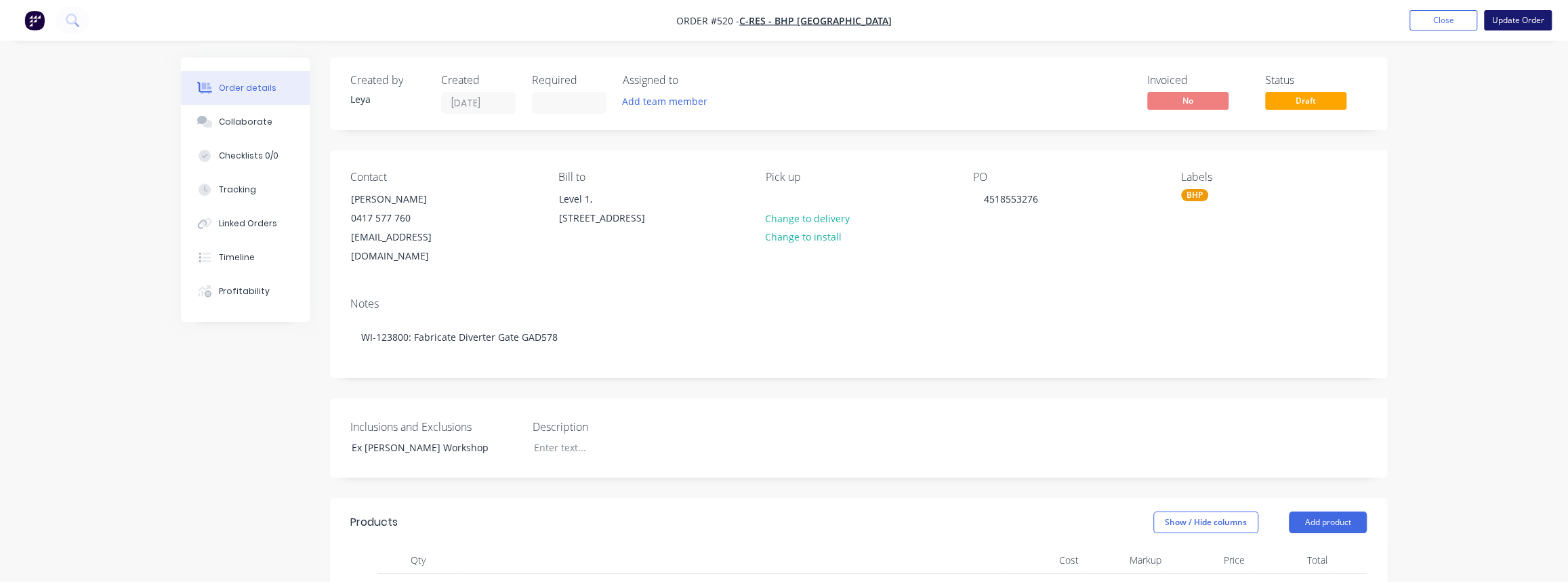
click at [1529, 20] on button "Update Order" at bounding box center [1517, 20] width 67 height 21
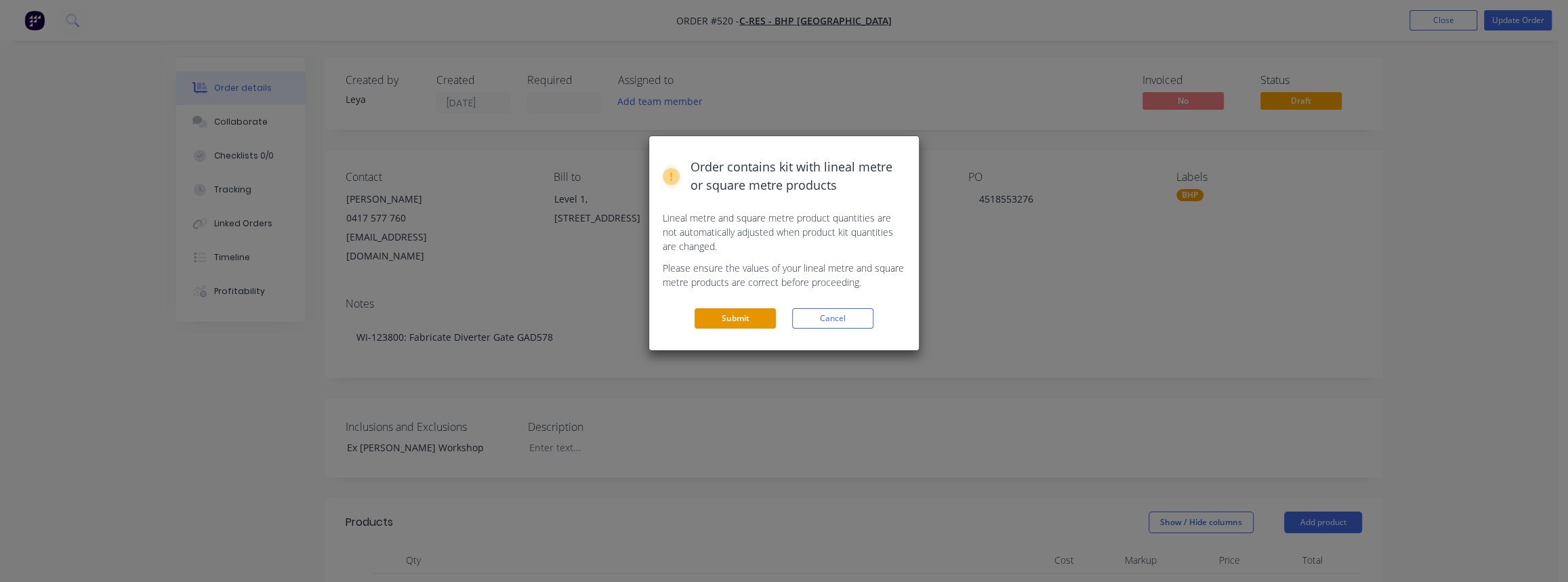
click at [752, 313] on button "Submit" at bounding box center [735, 318] width 81 height 21
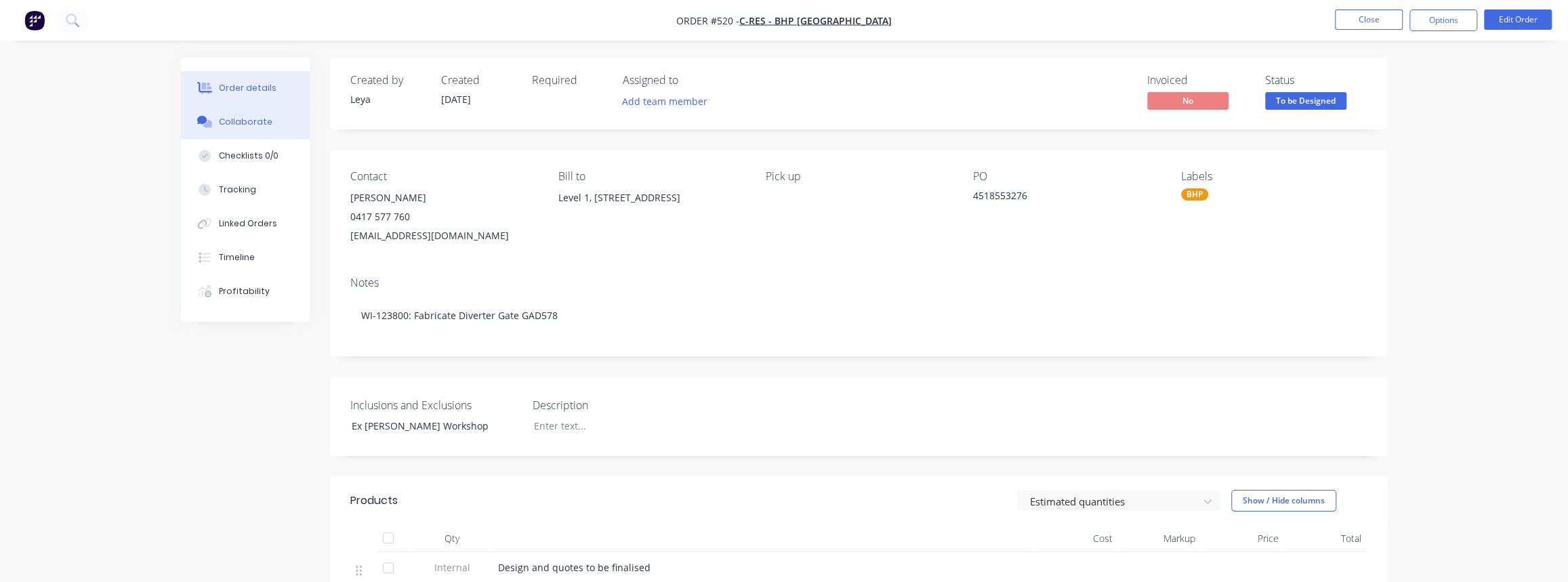
click at [236, 124] on div "Collaborate" at bounding box center [246, 122] width 54 height 12
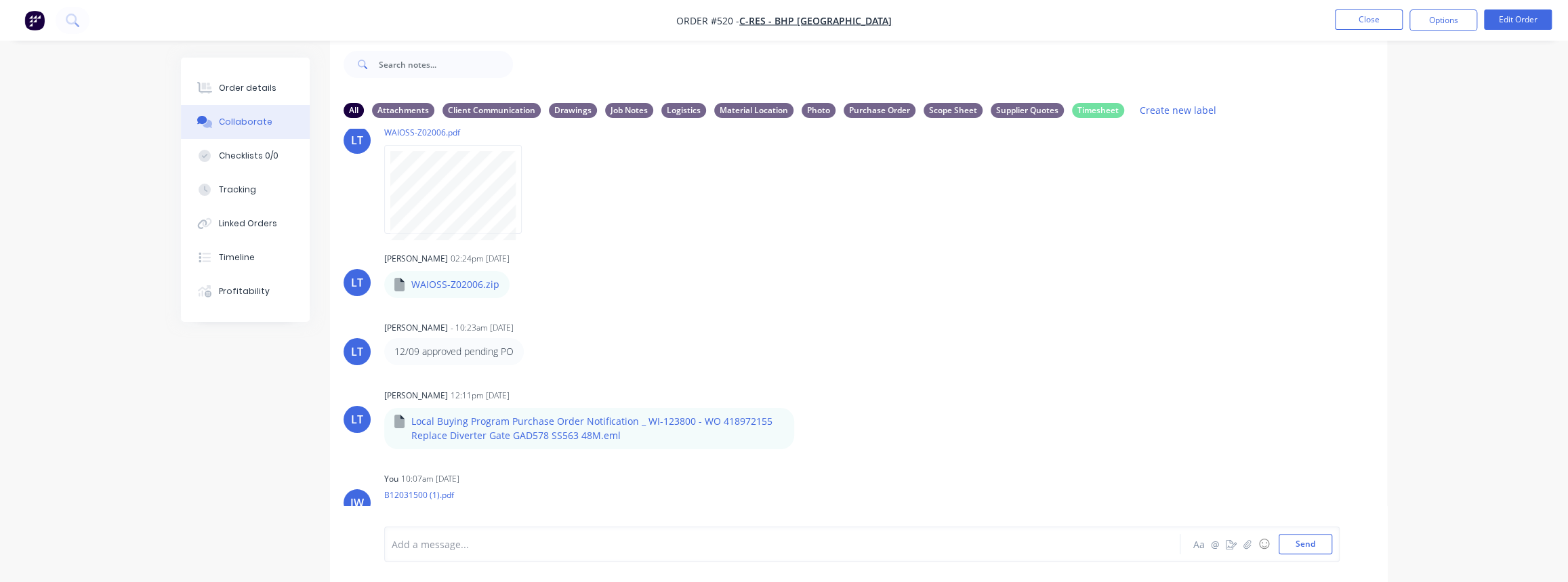
scroll to position [778, 0]
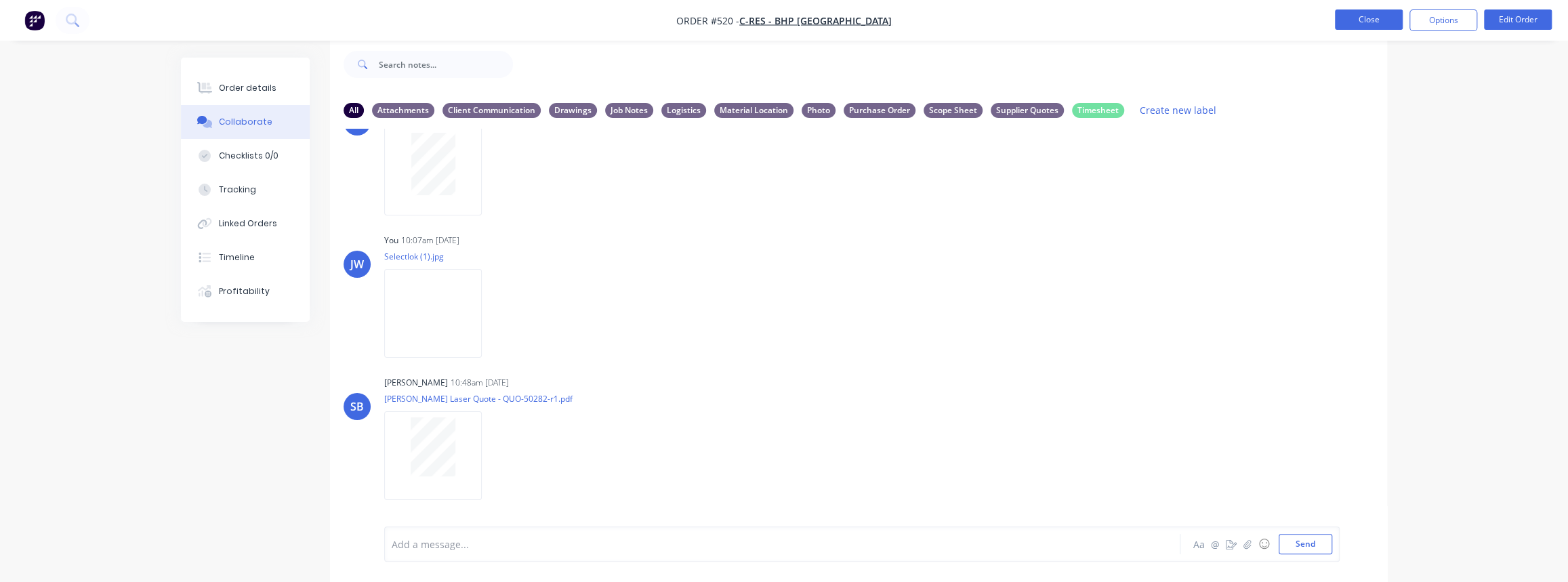
click at [1382, 20] on button "Close" at bounding box center [1369, 19] width 67 height 21
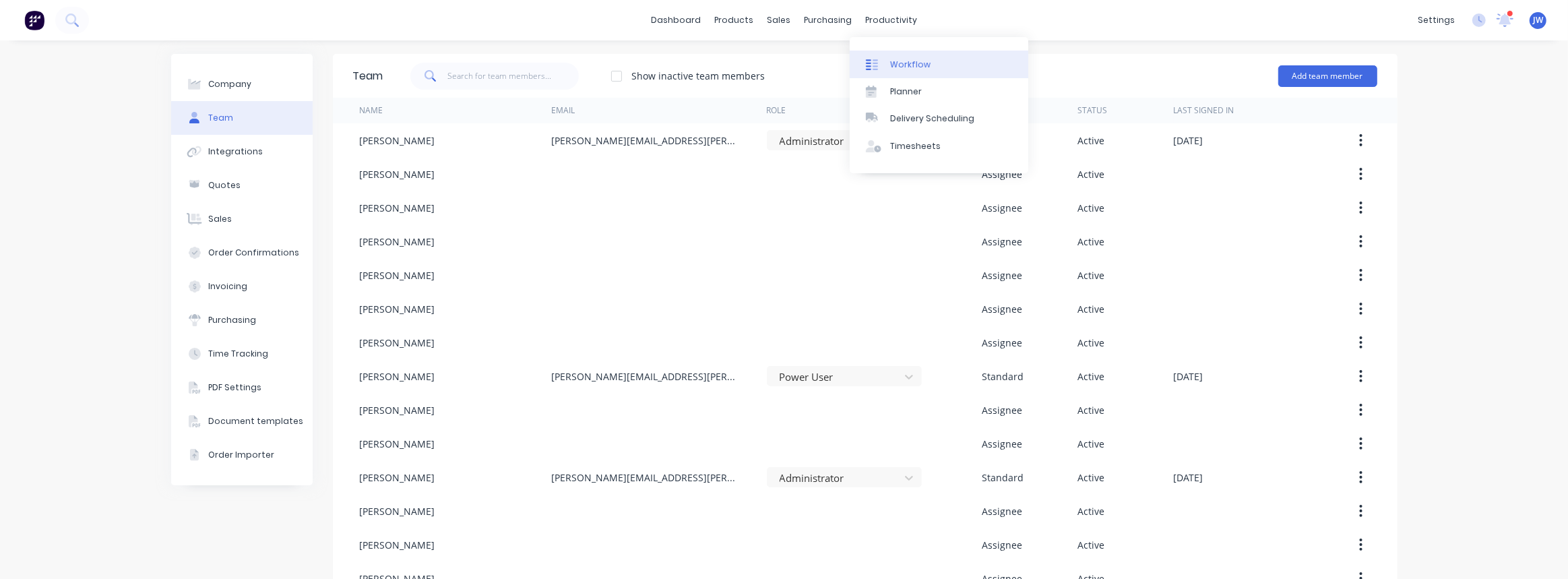
click at [904, 67] on div "Workflow" at bounding box center [910, 65] width 40 height 12
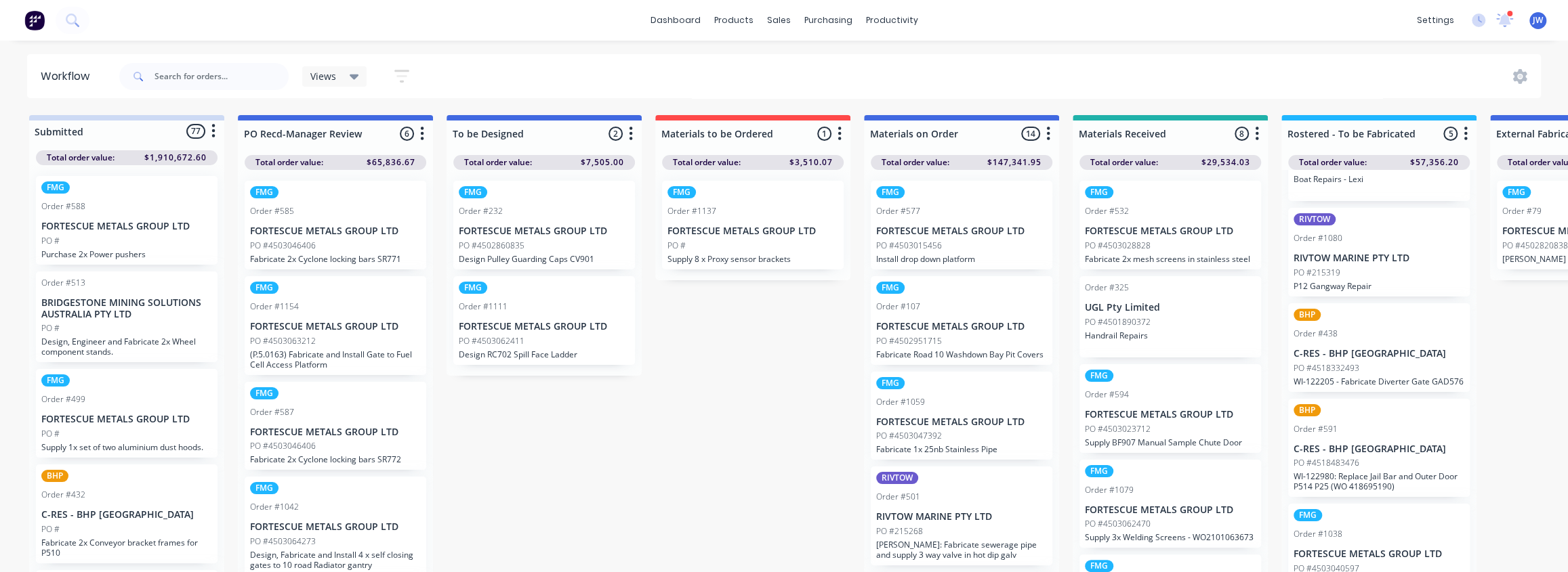
scroll to position [95, 0]
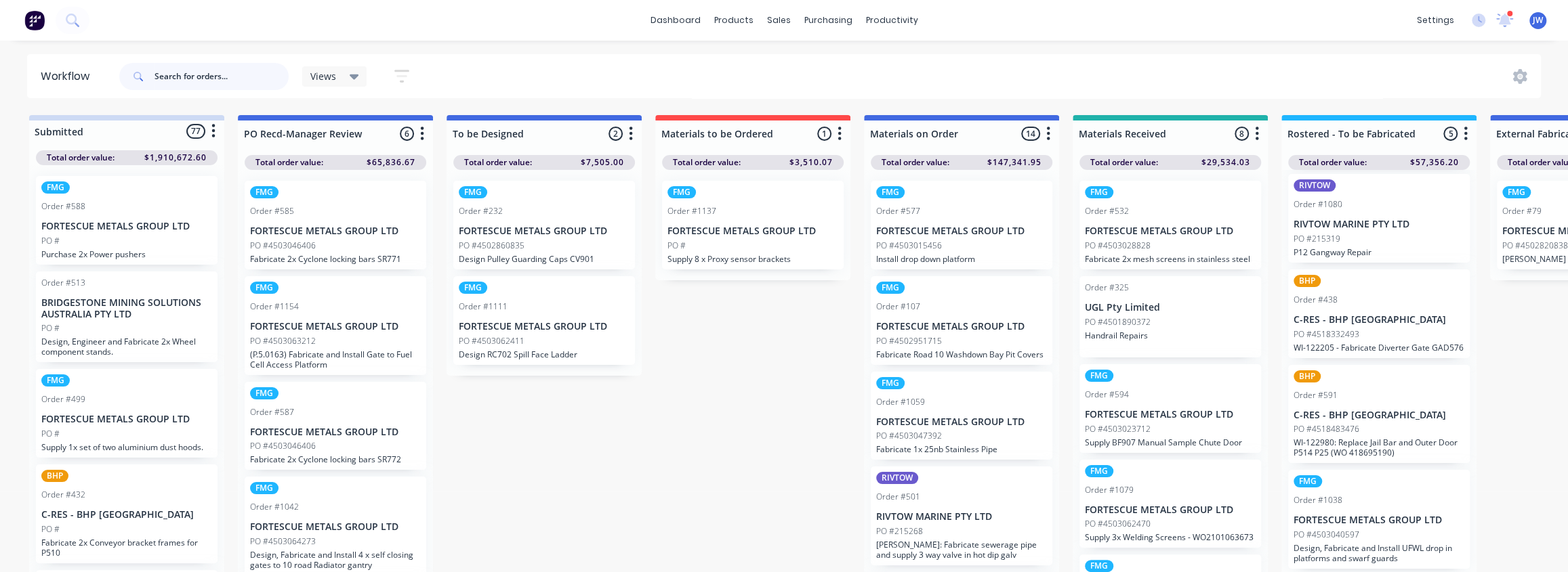
click at [213, 80] on input "text" at bounding box center [221, 76] width 134 height 27
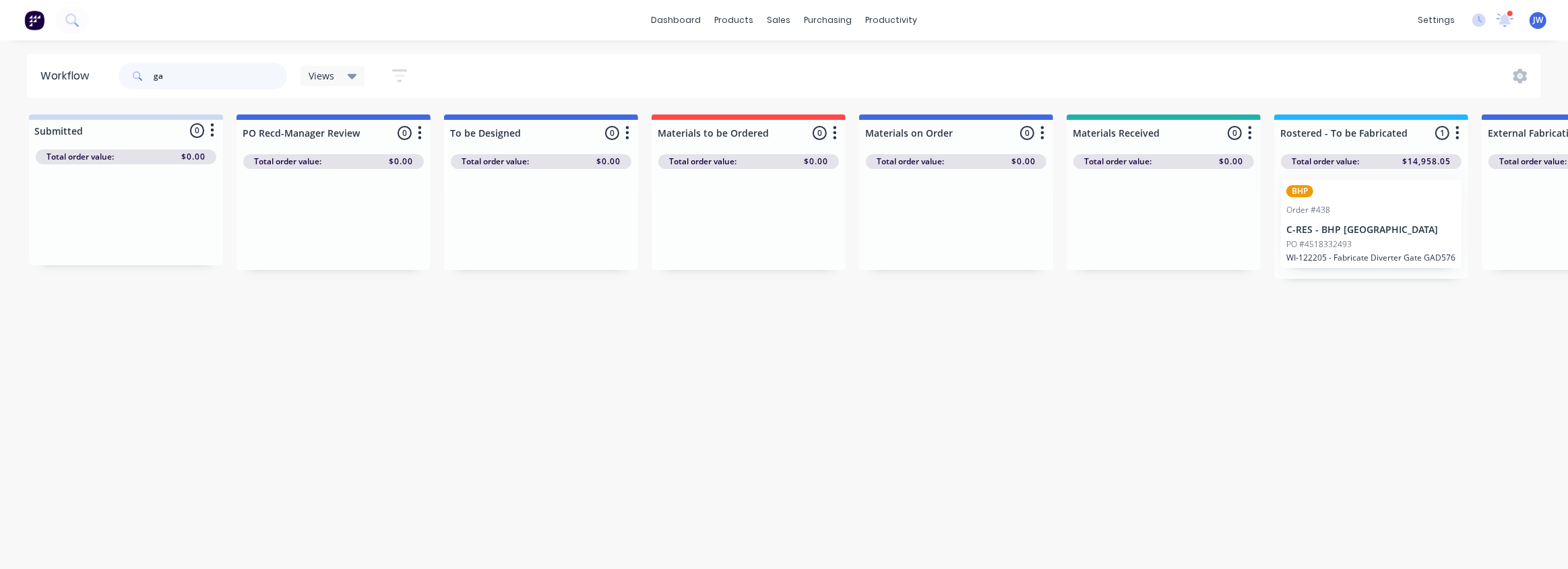
type input "g"
